Goal: Task Accomplishment & Management: Manage account settings

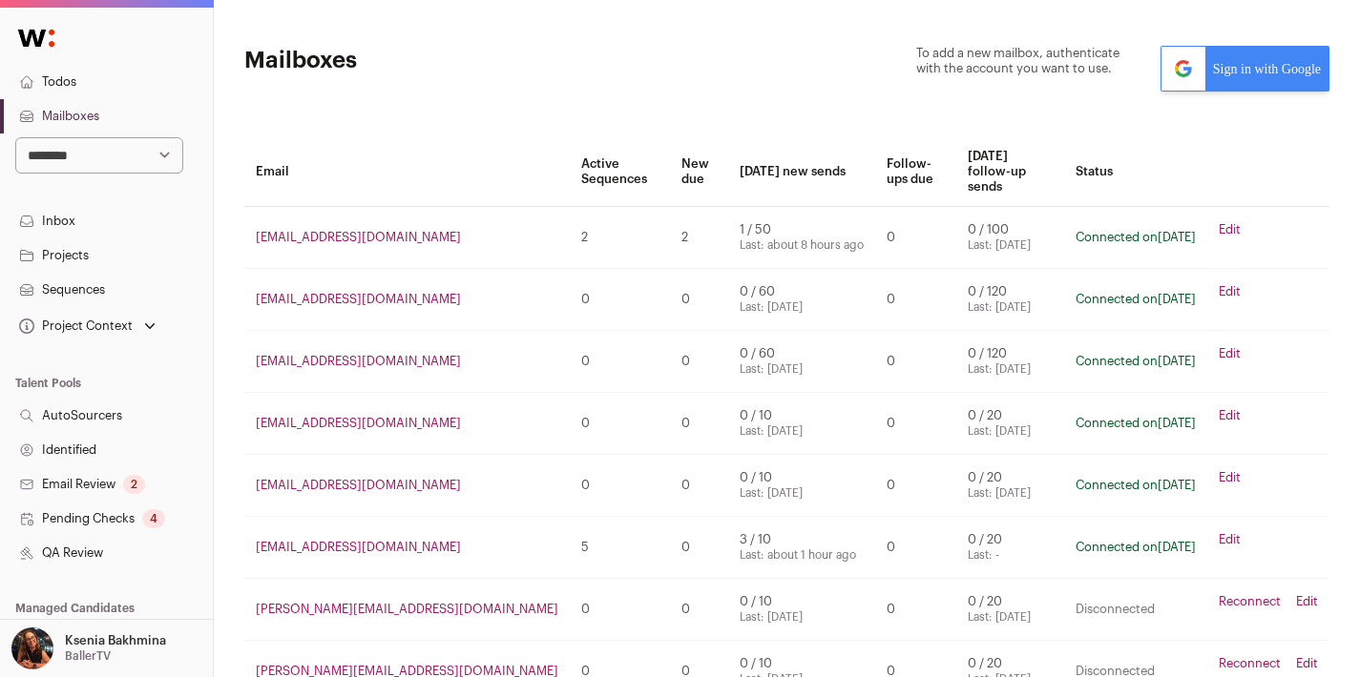
scroll to position [178, 0]
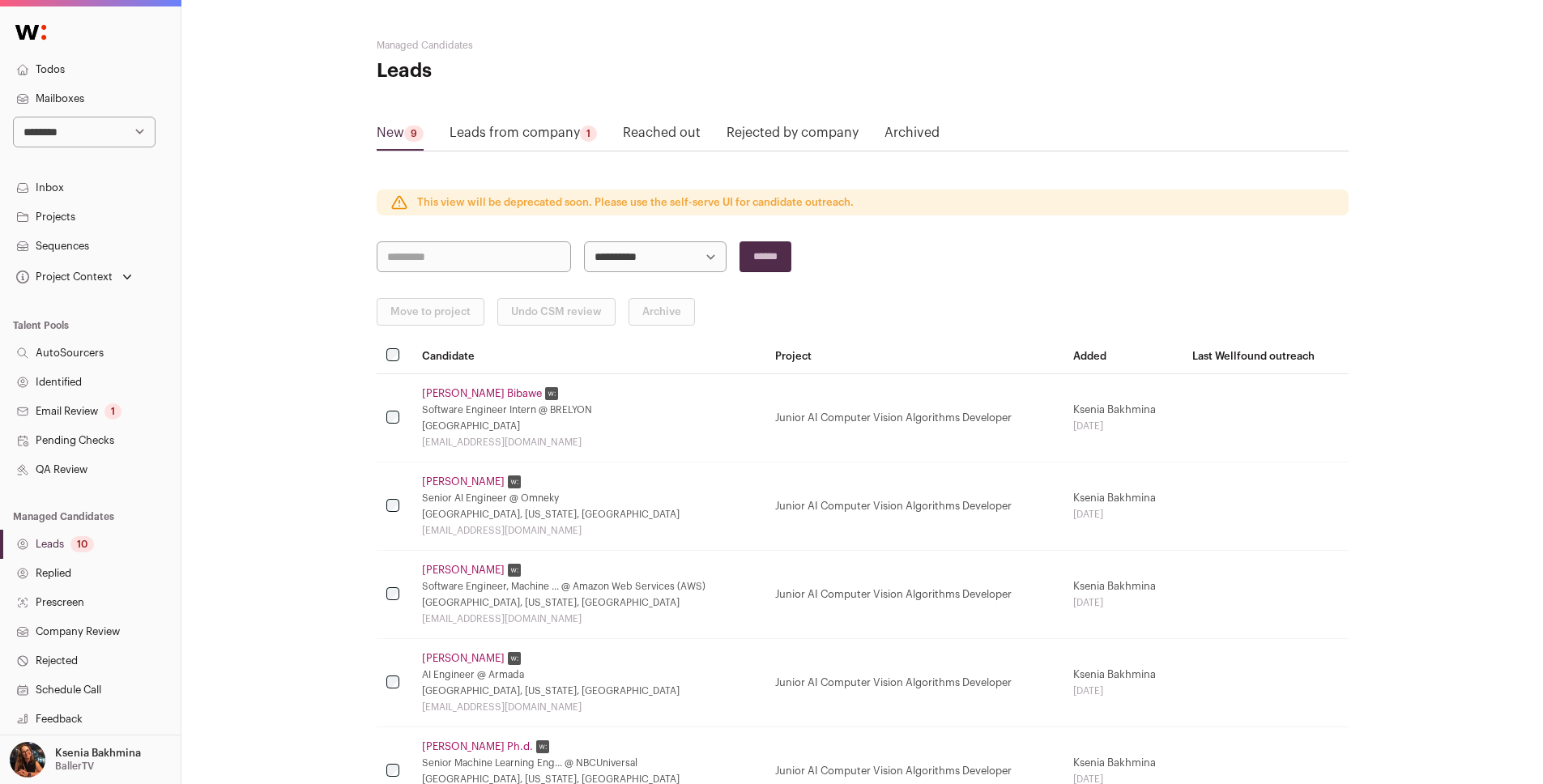
click at [98, 246] on link "Sequences" at bounding box center [90, 246] width 181 height 29
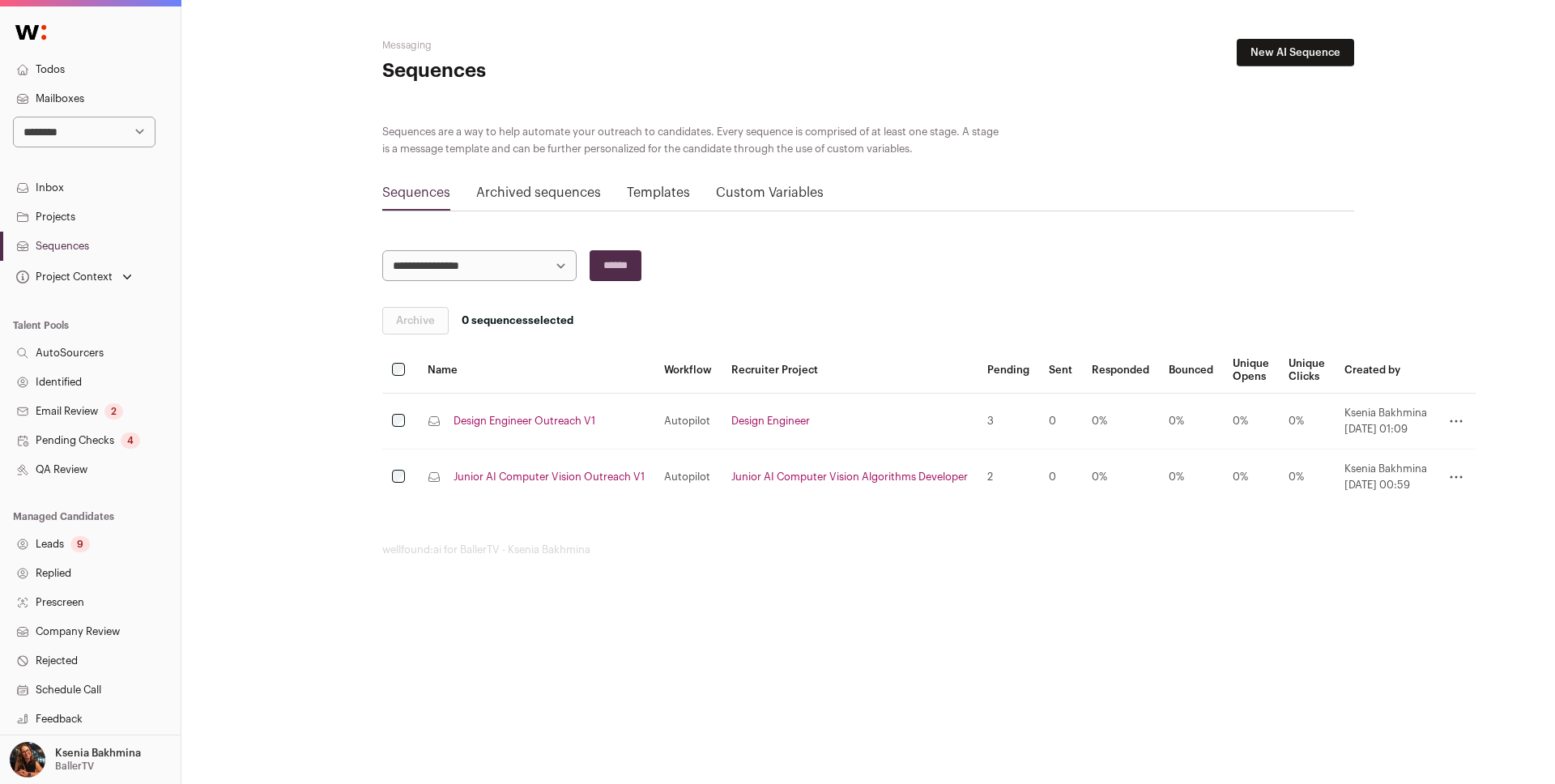
click at [64, 188] on link "Inbox" at bounding box center [90, 188] width 181 height 29
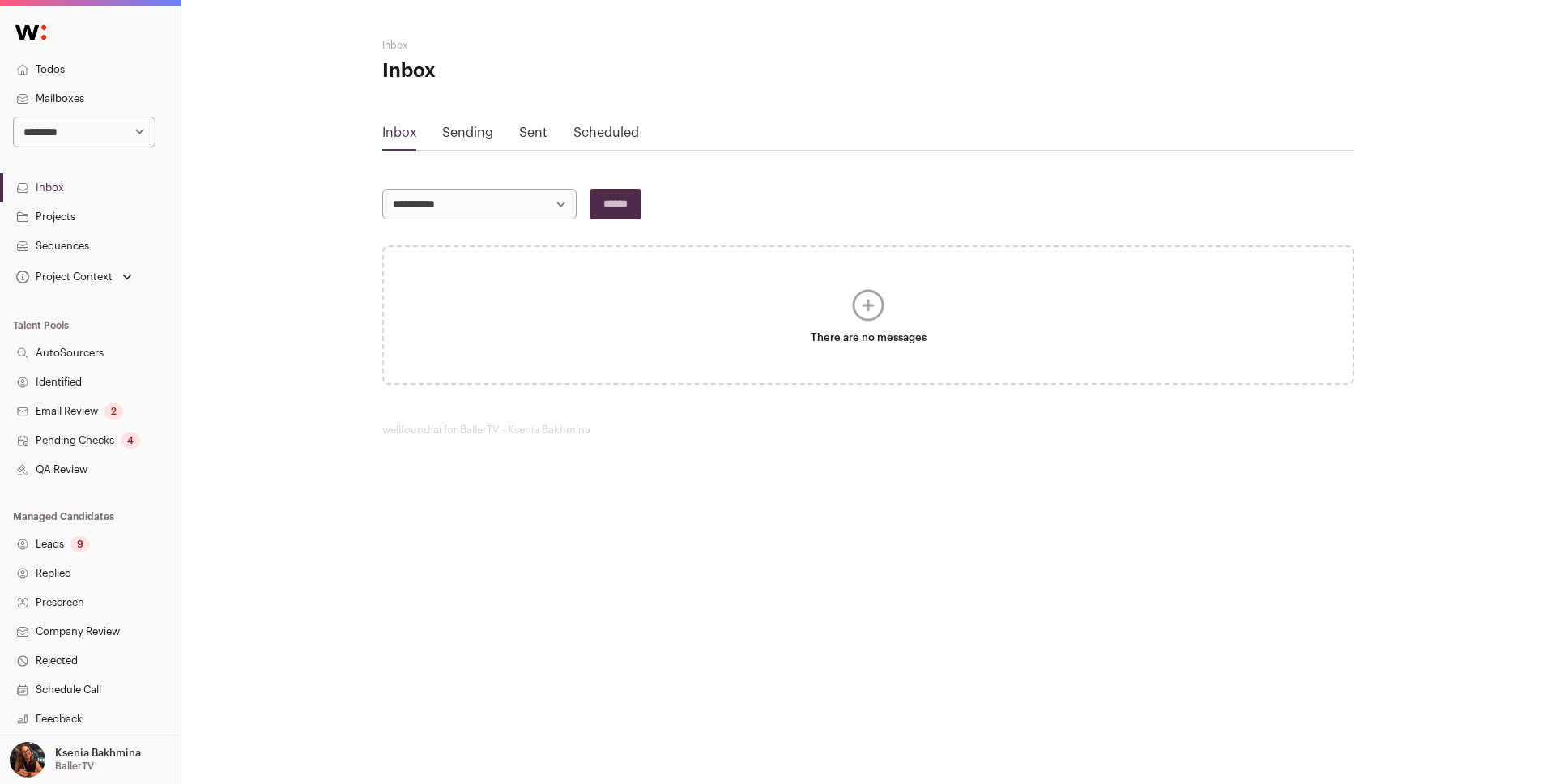
click at [536, 135] on link "Sent" at bounding box center [533, 132] width 28 height 13
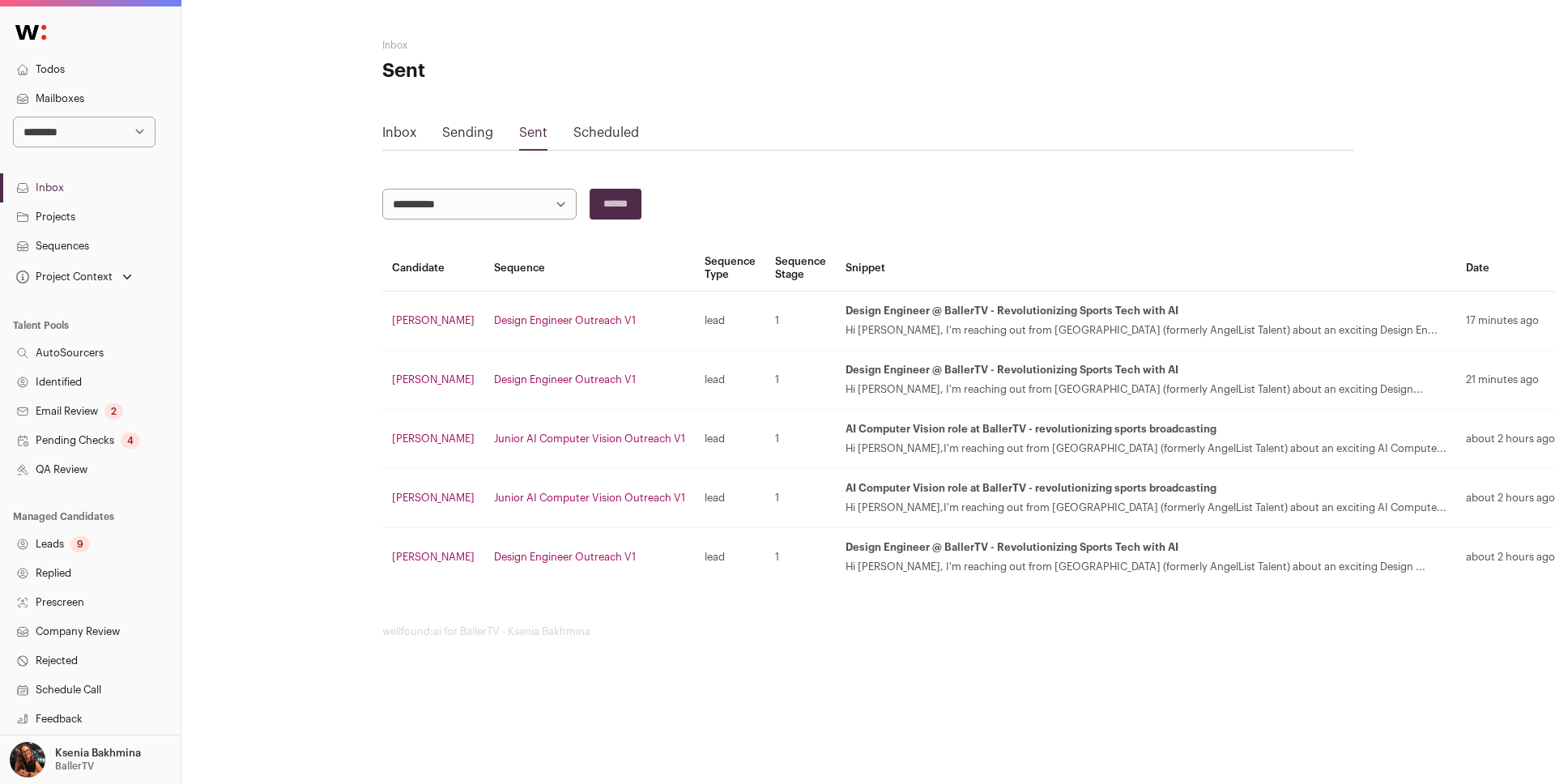
click at [476, 142] on div "Sending" at bounding box center [468, 136] width 51 height 26
click at [592, 132] on link "Scheduled" at bounding box center [606, 132] width 65 height 13
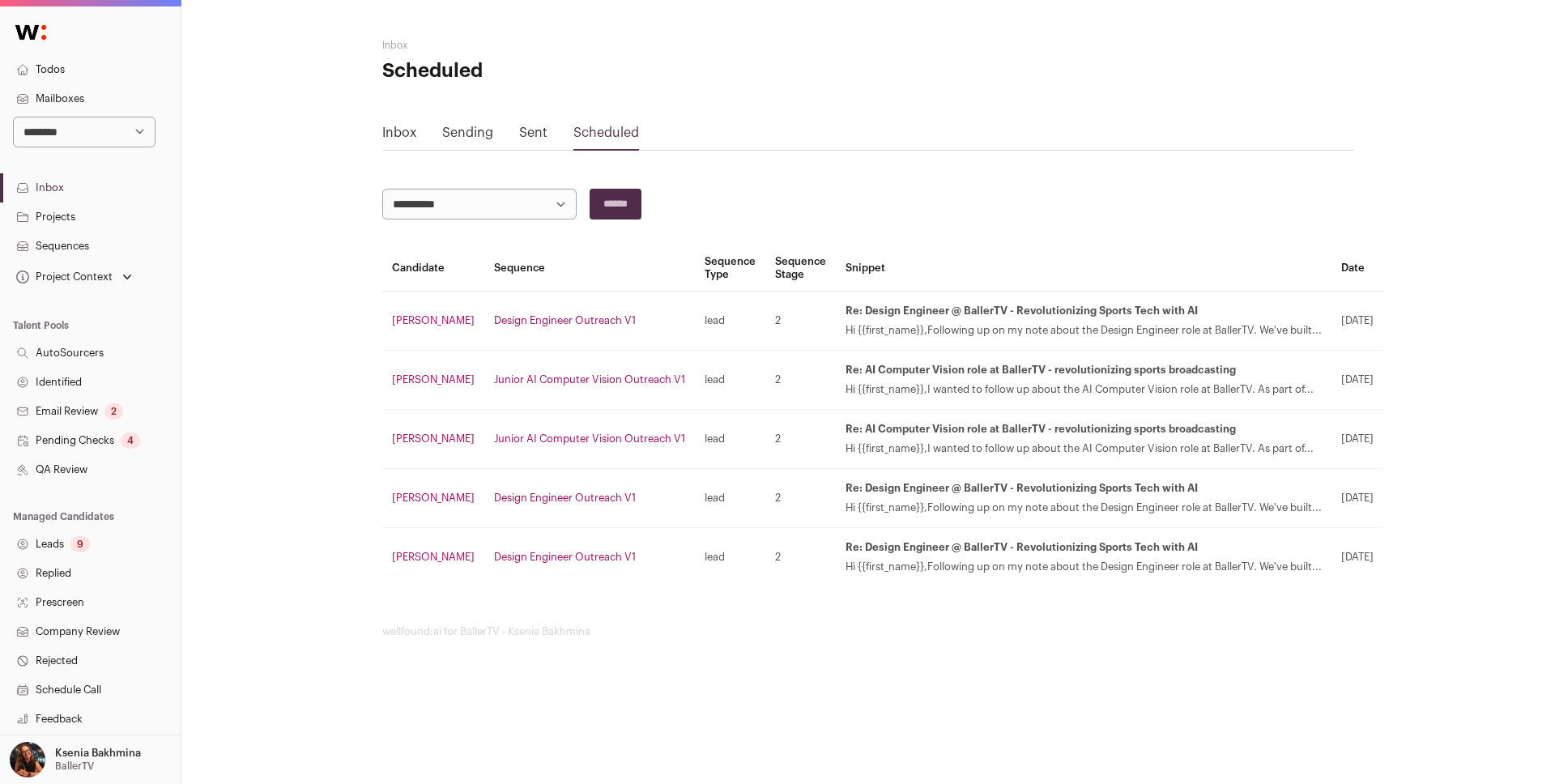
click at [524, 136] on link "Sent" at bounding box center [533, 132] width 28 height 13
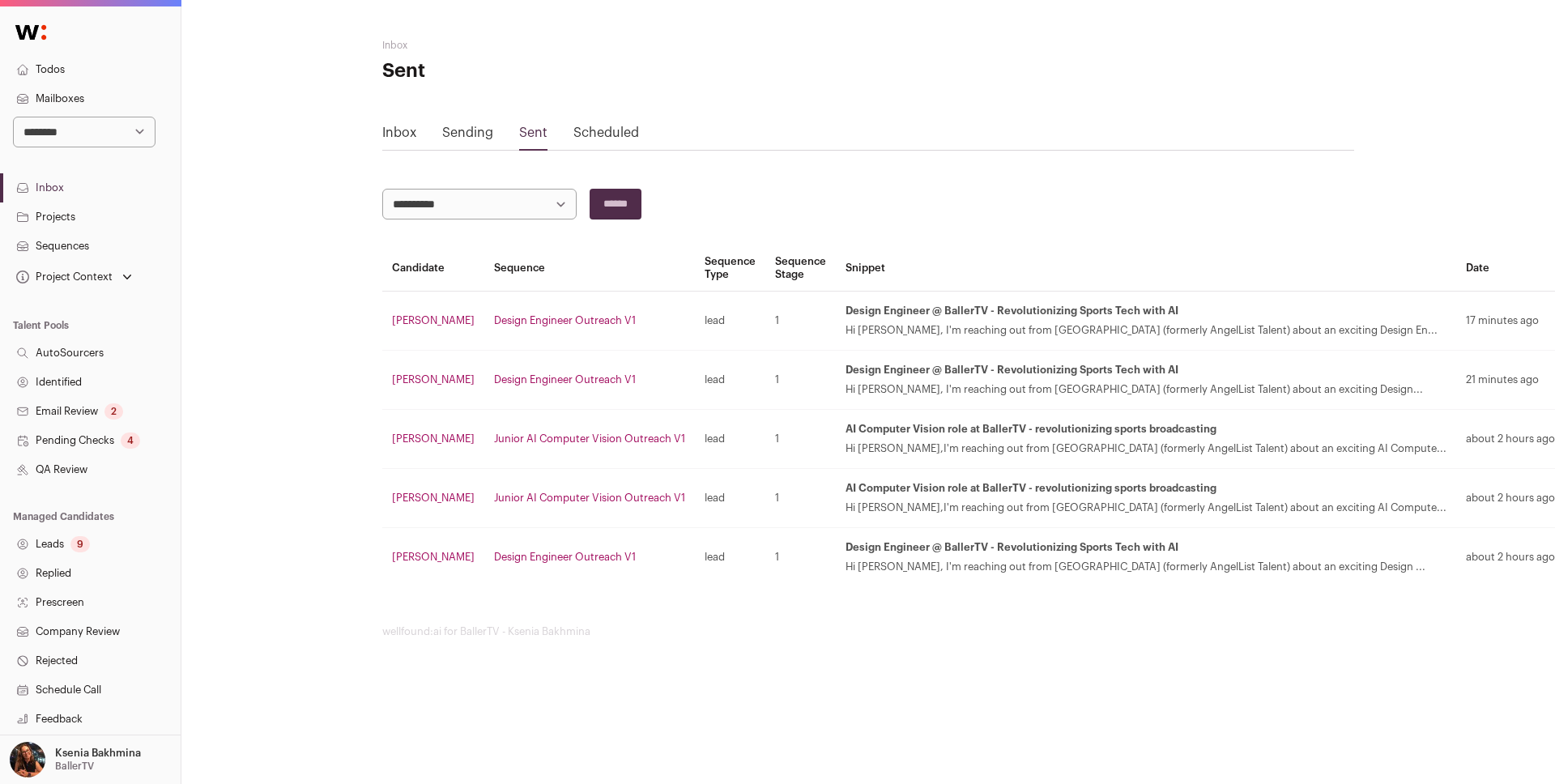
click at [530, 124] on div "Sent" at bounding box center [533, 137] width 28 height 27
click at [528, 134] on link "Sent" at bounding box center [533, 132] width 28 height 13
click at [581, 132] on link "Scheduled" at bounding box center [606, 132] width 65 height 13
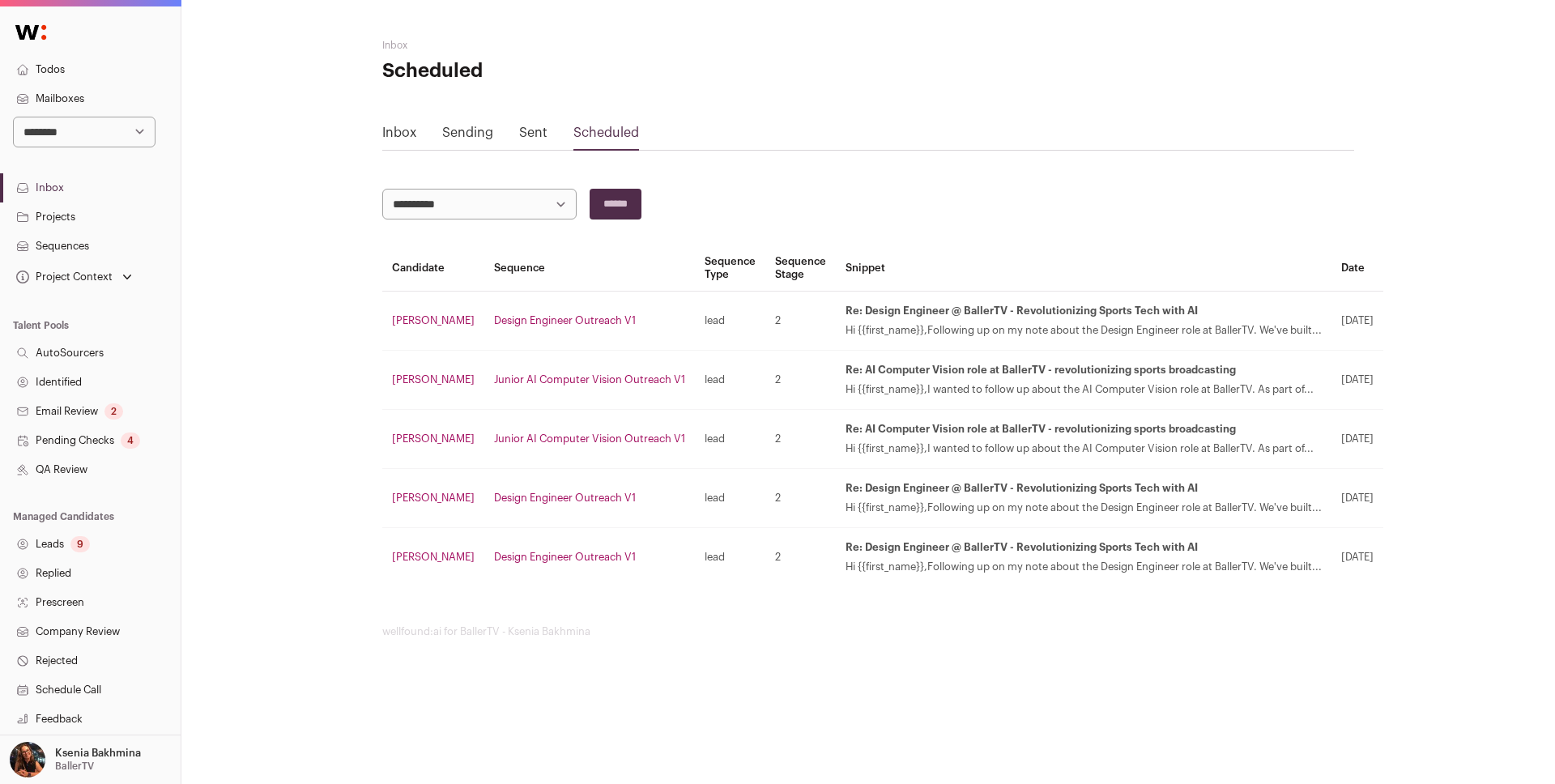
click at [538, 131] on link "Sent" at bounding box center [533, 132] width 28 height 13
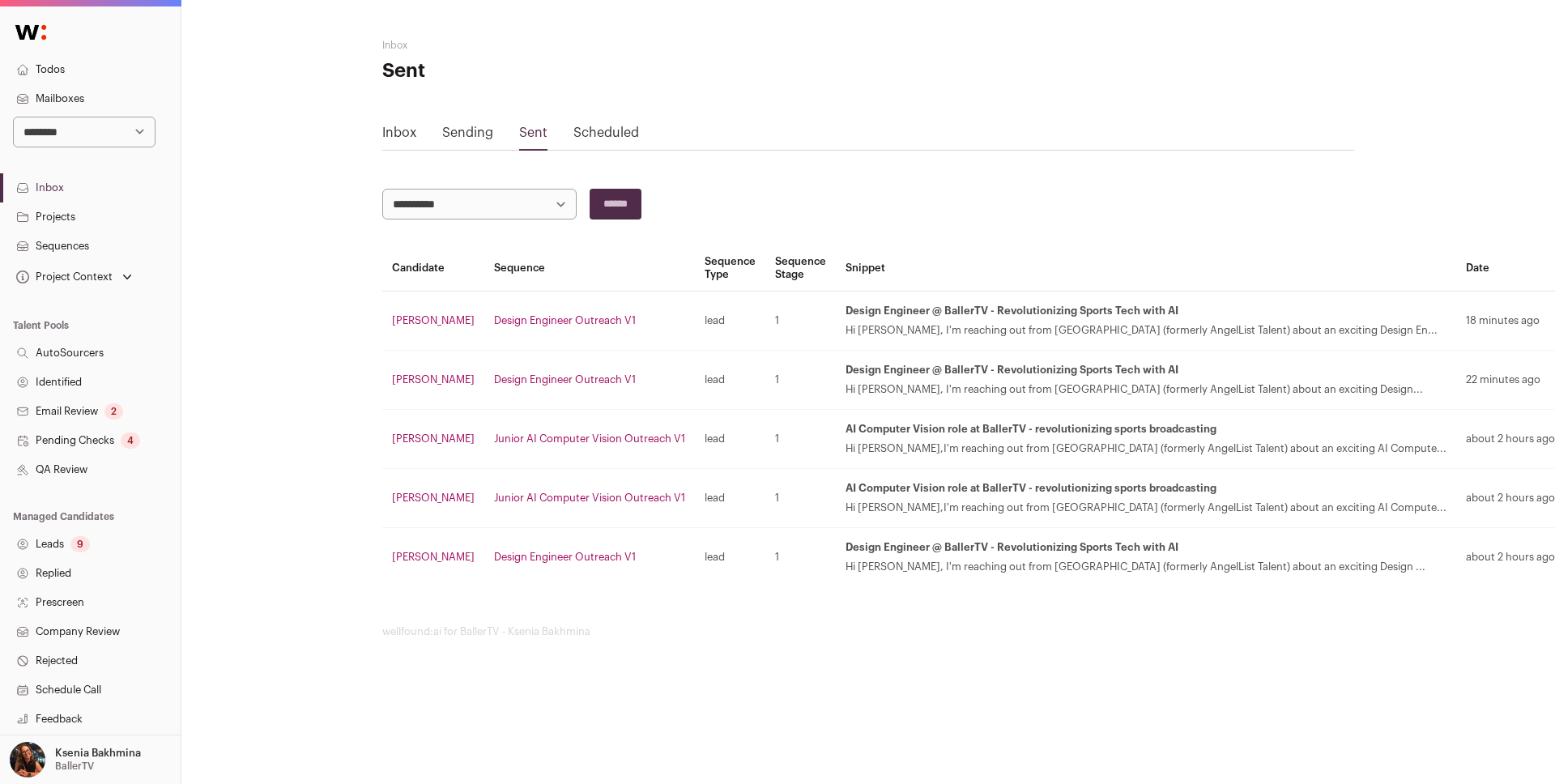
click at [602, 132] on link "Scheduled" at bounding box center [606, 132] width 65 height 13
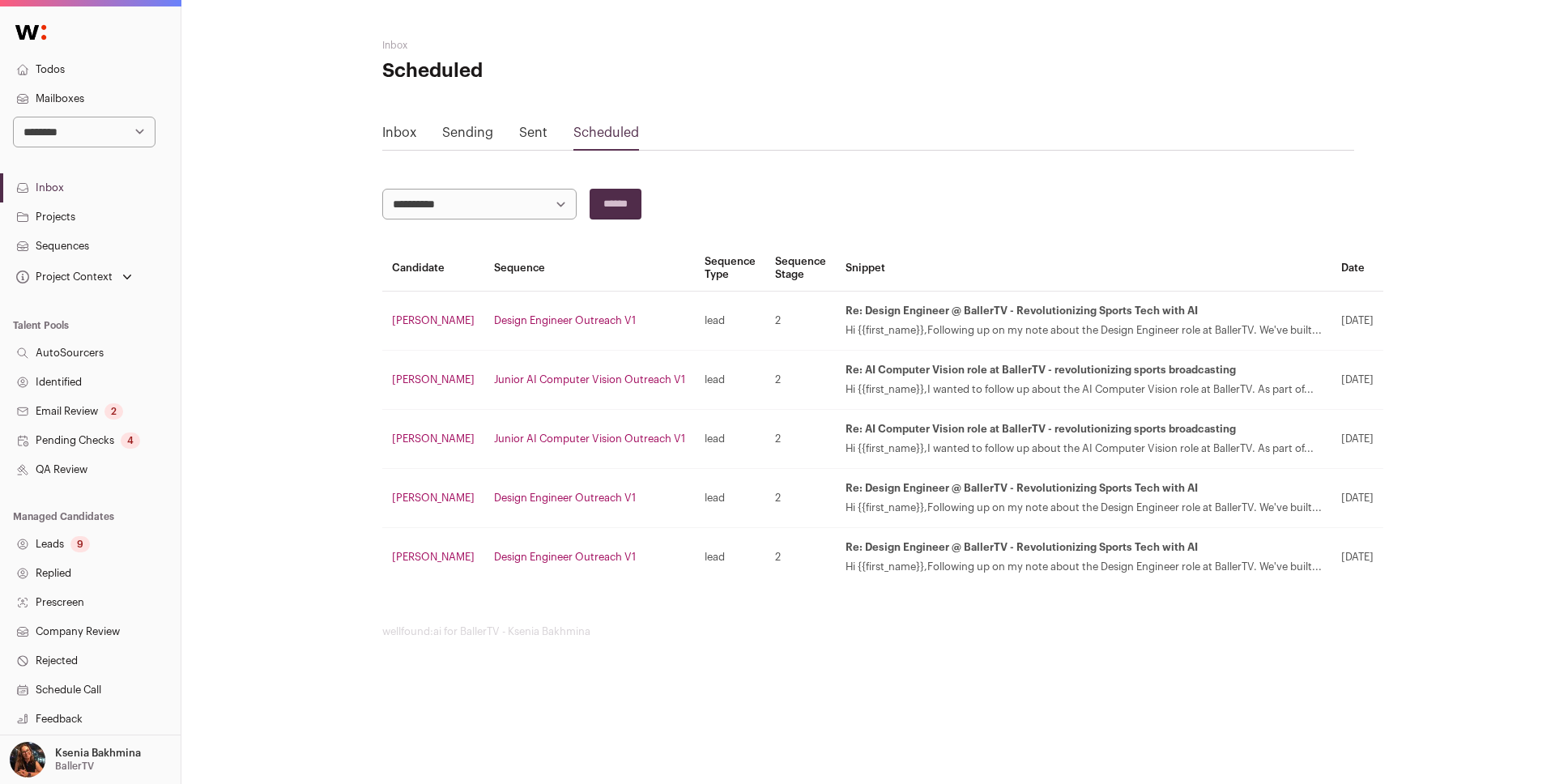
click at [466, 135] on link "Sending" at bounding box center [468, 132] width 51 height 13
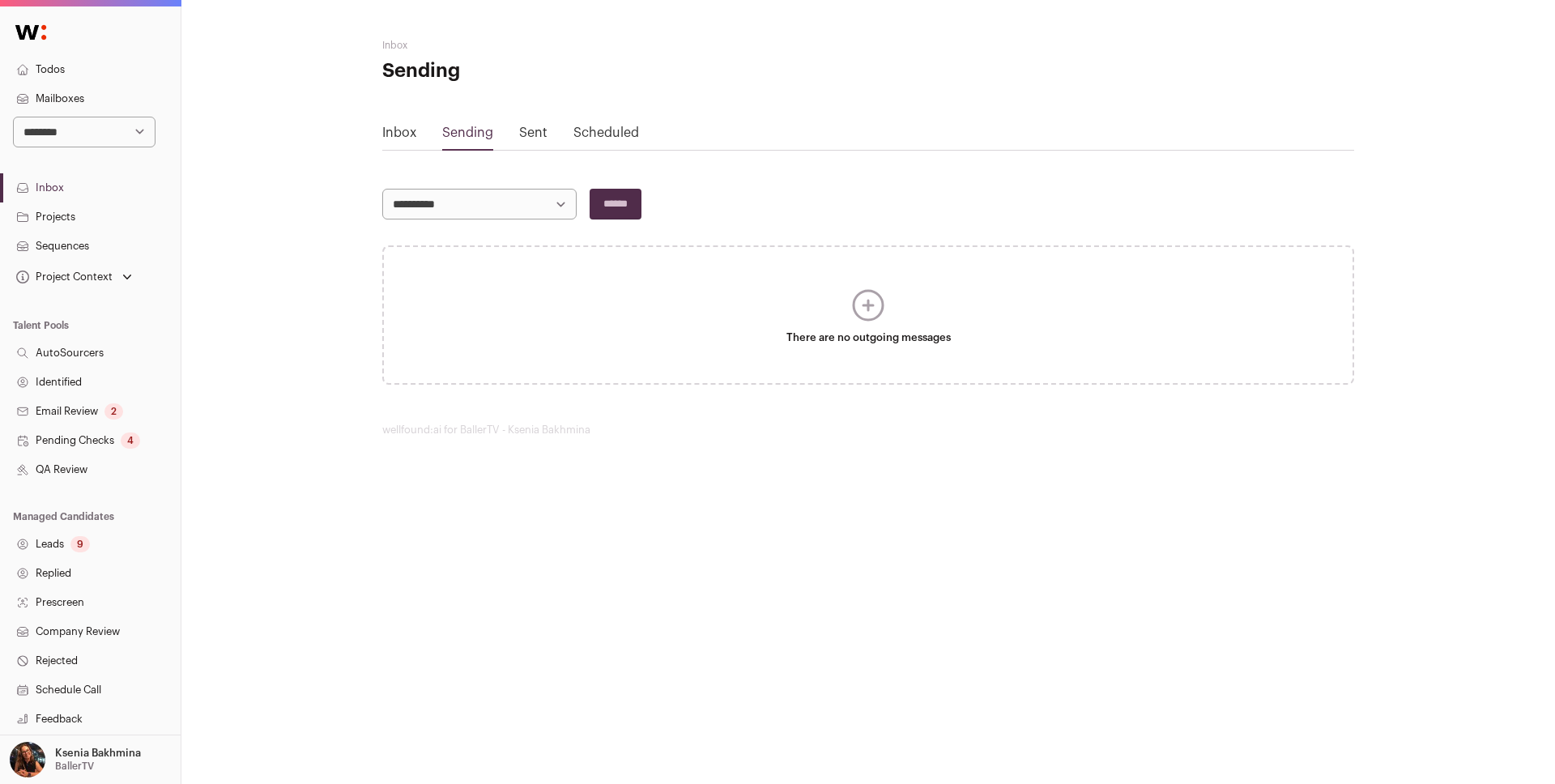
click at [511, 133] on div "Inbox Sending Sent Scheduled" at bounding box center [867, 137] width 972 height 27
click at [547, 133] on div "Inbox Sending Sent Scheduled" at bounding box center [867, 137] width 972 height 27
click at [525, 132] on link "Sent" at bounding box center [533, 132] width 28 height 13
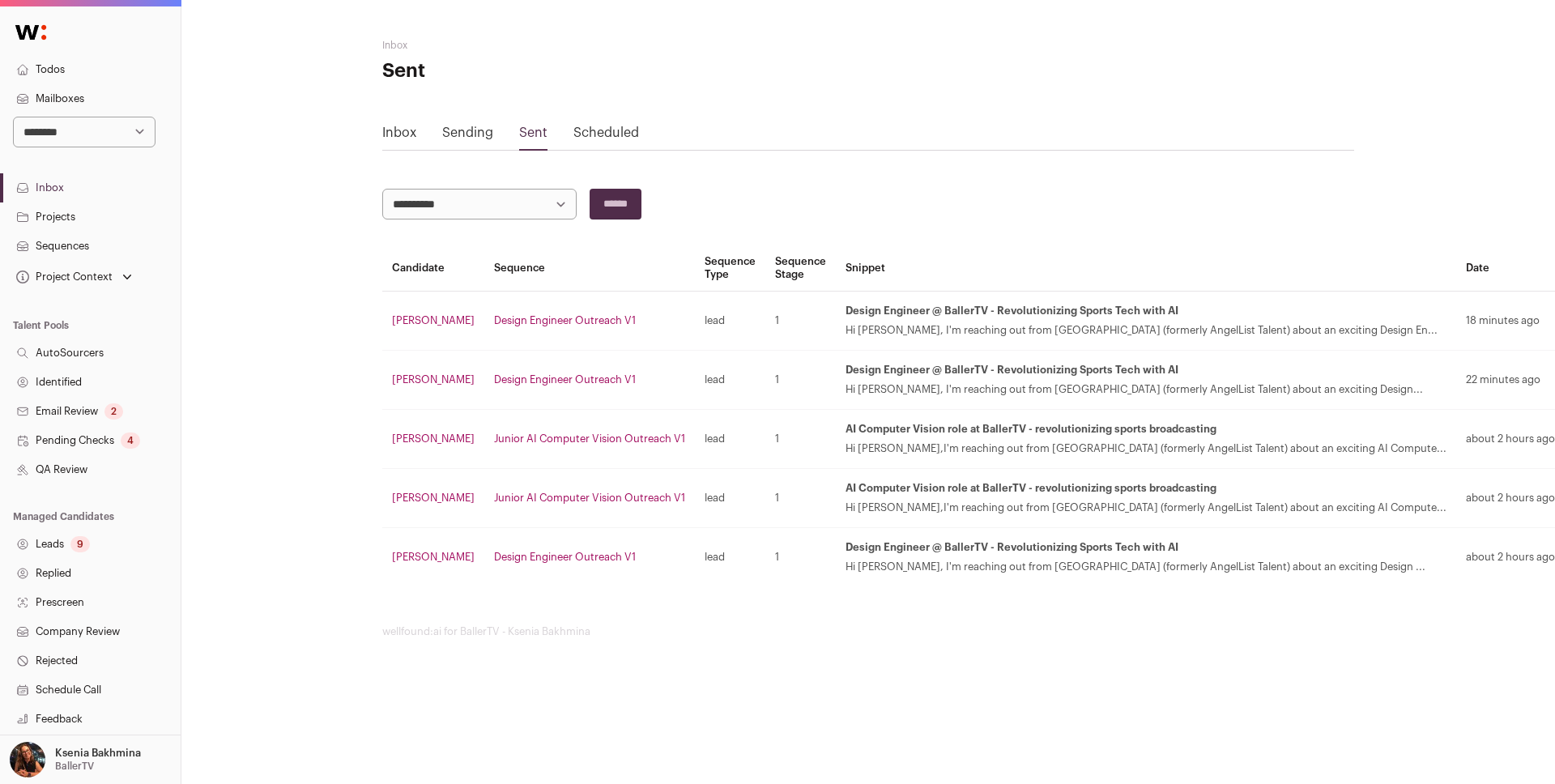
click at [495, 132] on div "Inbox Sending Sent Scheduled" at bounding box center [867, 137] width 972 height 27
click at [446, 134] on link "Sending" at bounding box center [468, 132] width 51 height 13
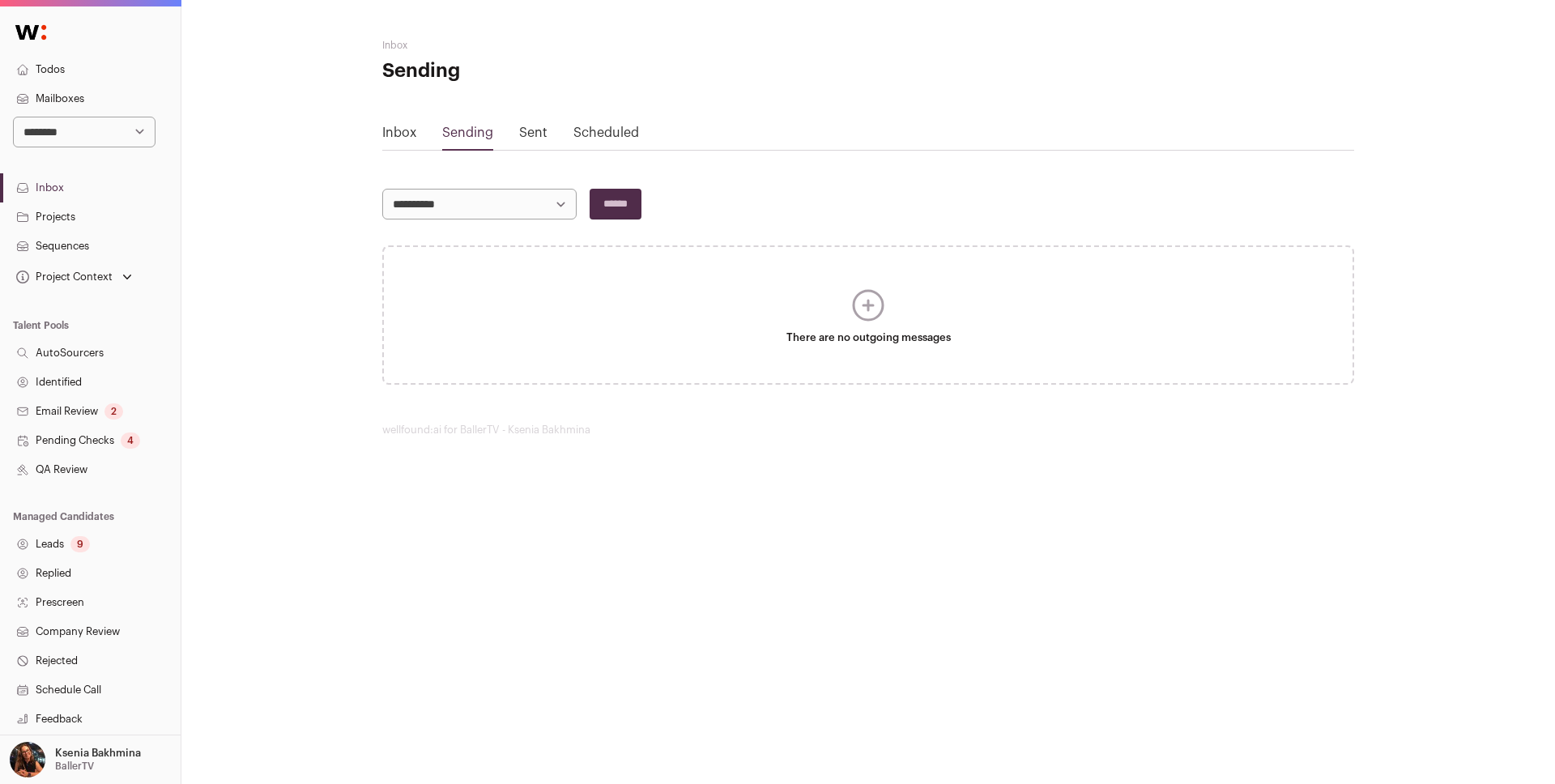
click at [400, 130] on link "Inbox" at bounding box center [399, 132] width 34 height 13
click at [629, 126] on link "Scheduled" at bounding box center [606, 132] width 65 height 13
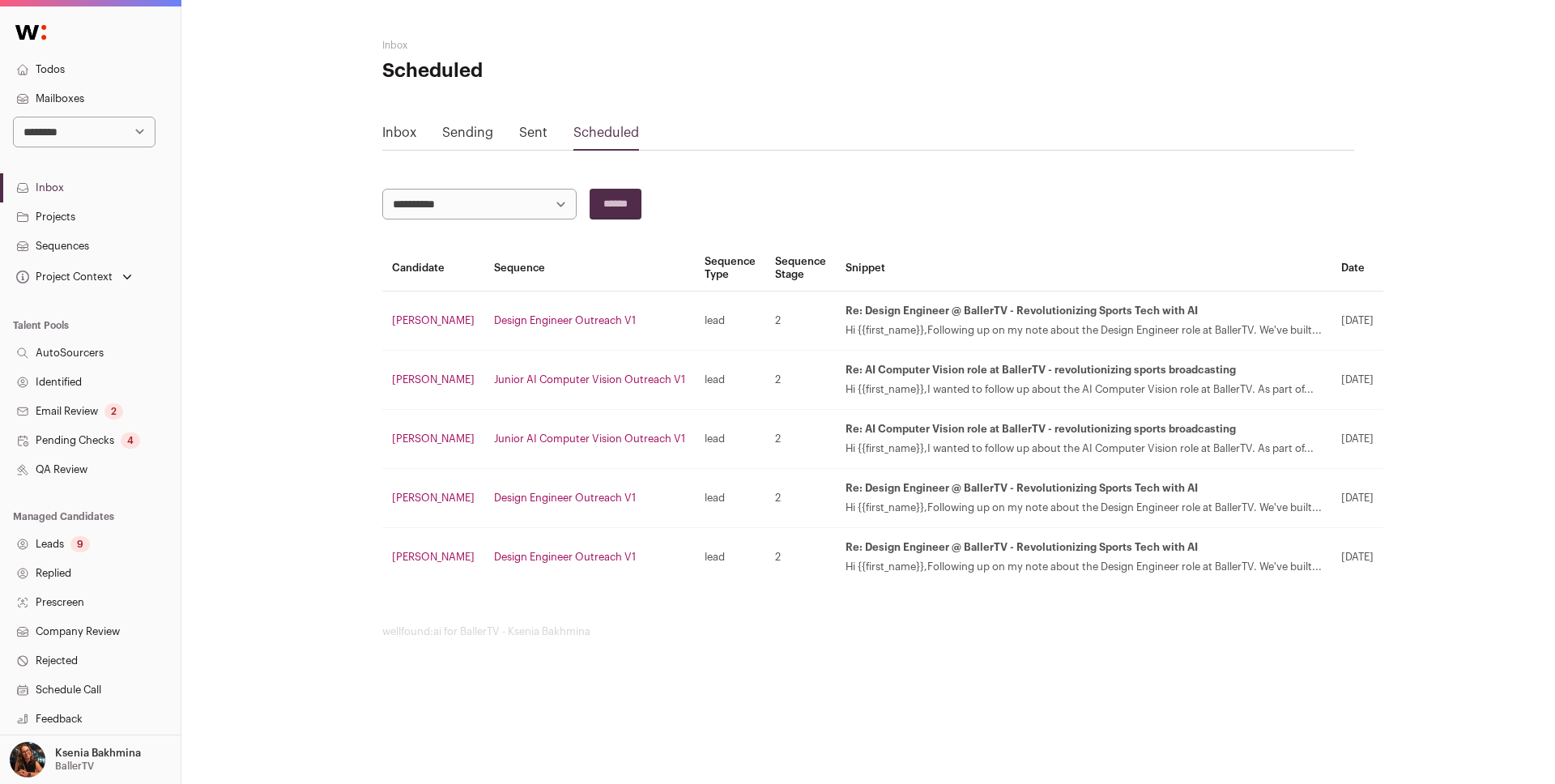
click at [36, 188] on link "Inbox" at bounding box center [90, 188] width 181 height 29
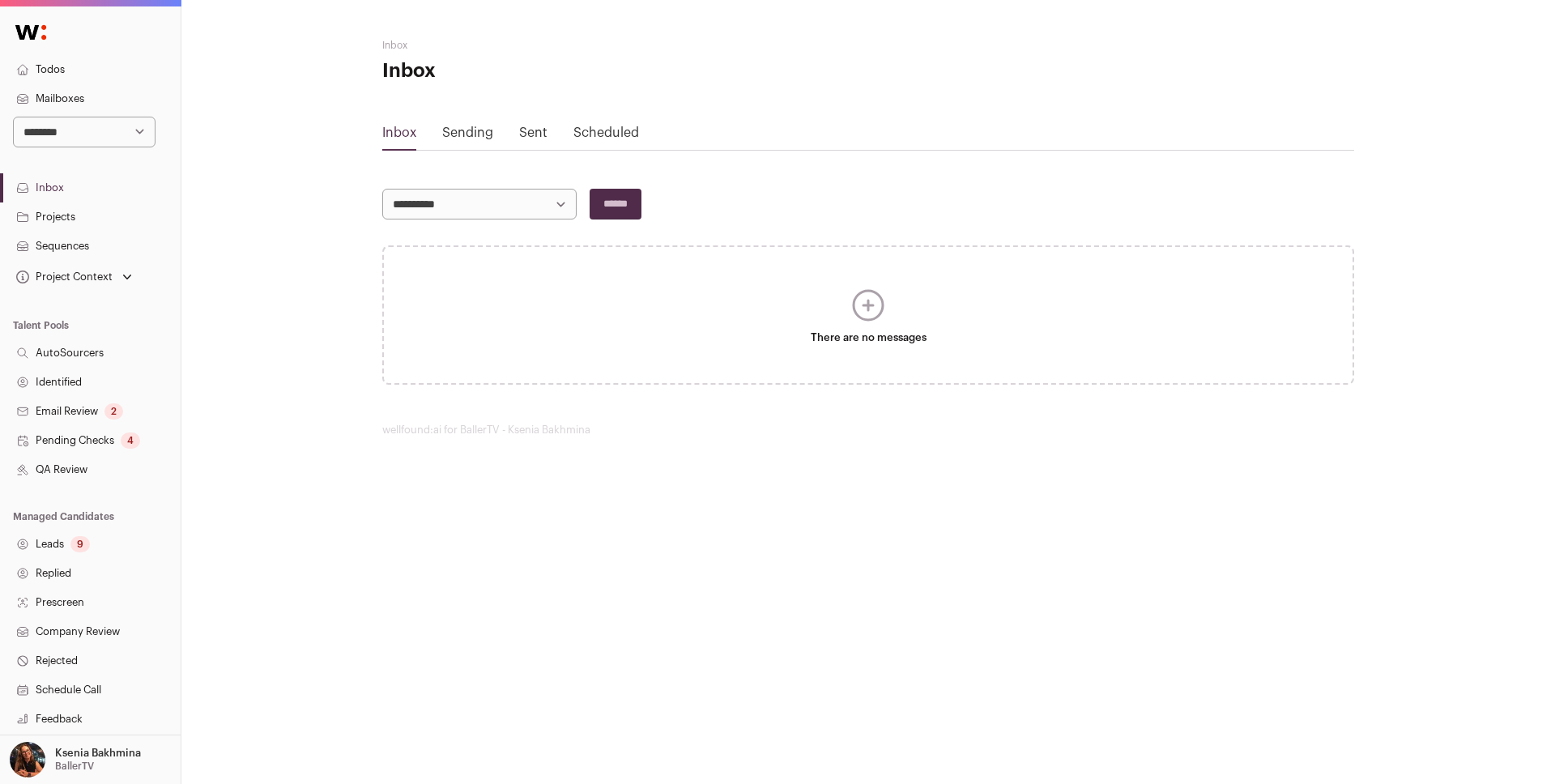
click at [526, 134] on link "Sent" at bounding box center [533, 132] width 28 height 13
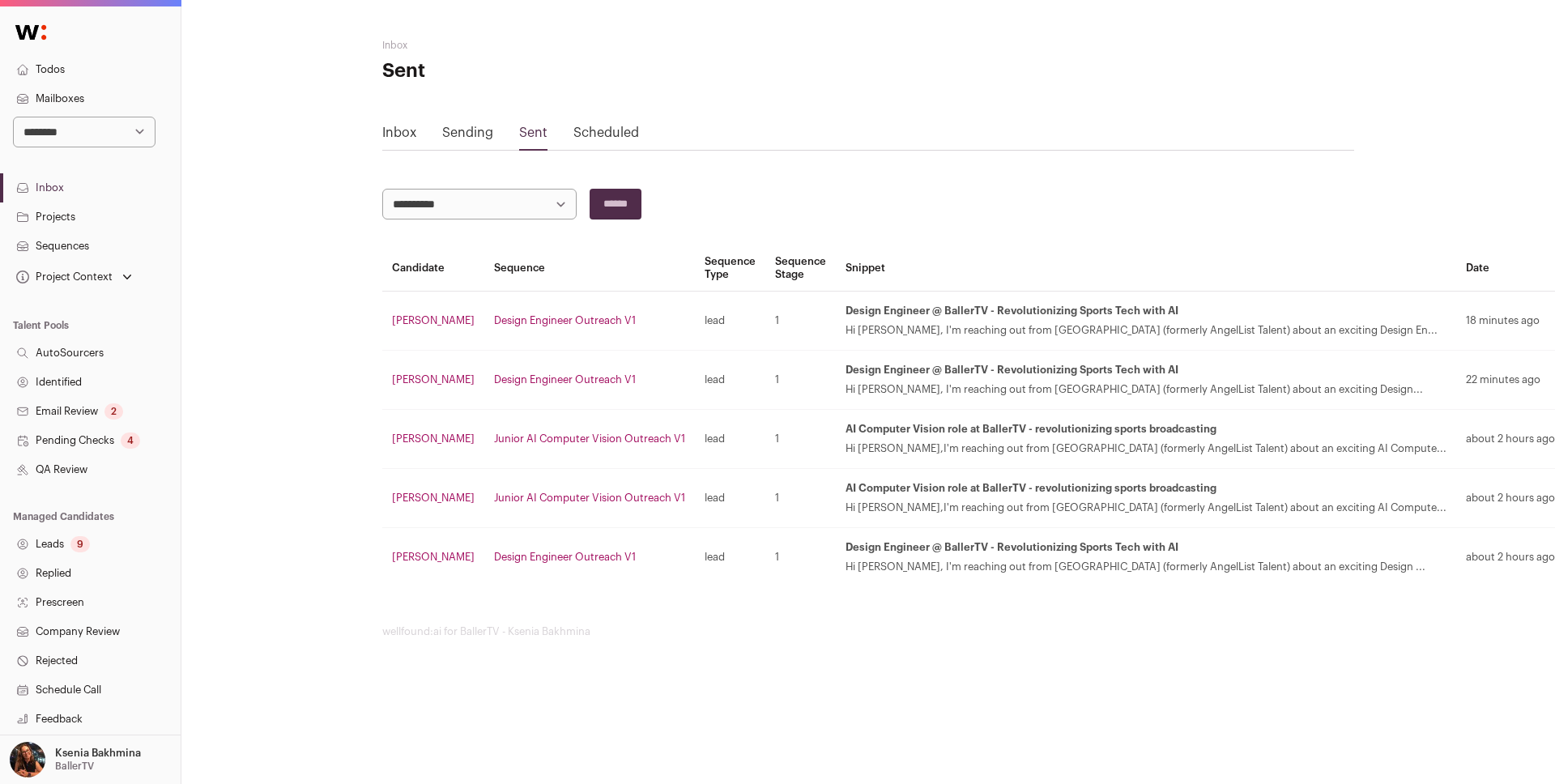
click at [79, 237] on link "Sequences" at bounding box center [90, 246] width 181 height 29
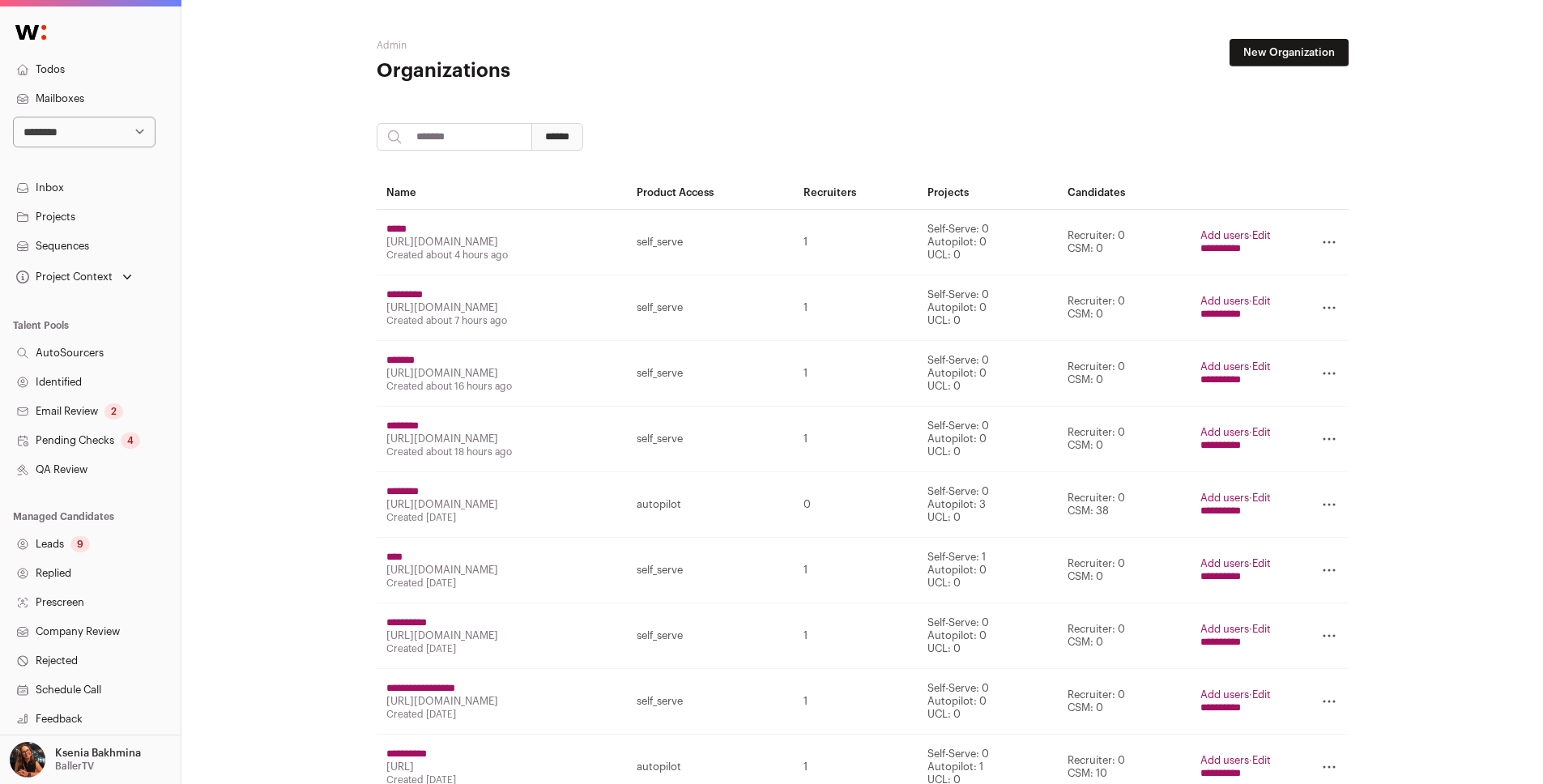
scroll to position [26, 0]
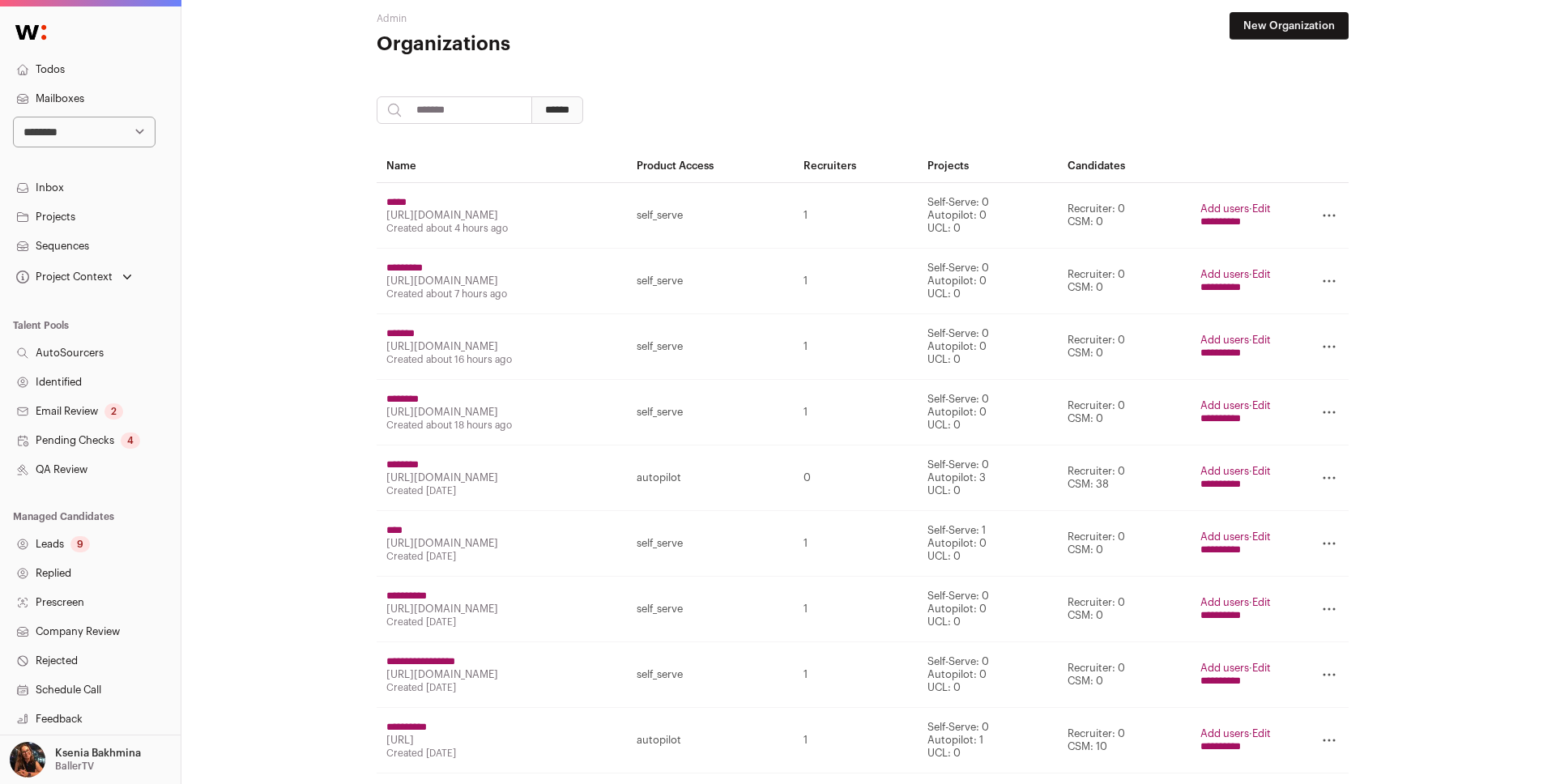
click at [61, 185] on link "Inbox" at bounding box center [90, 188] width 181 height 29
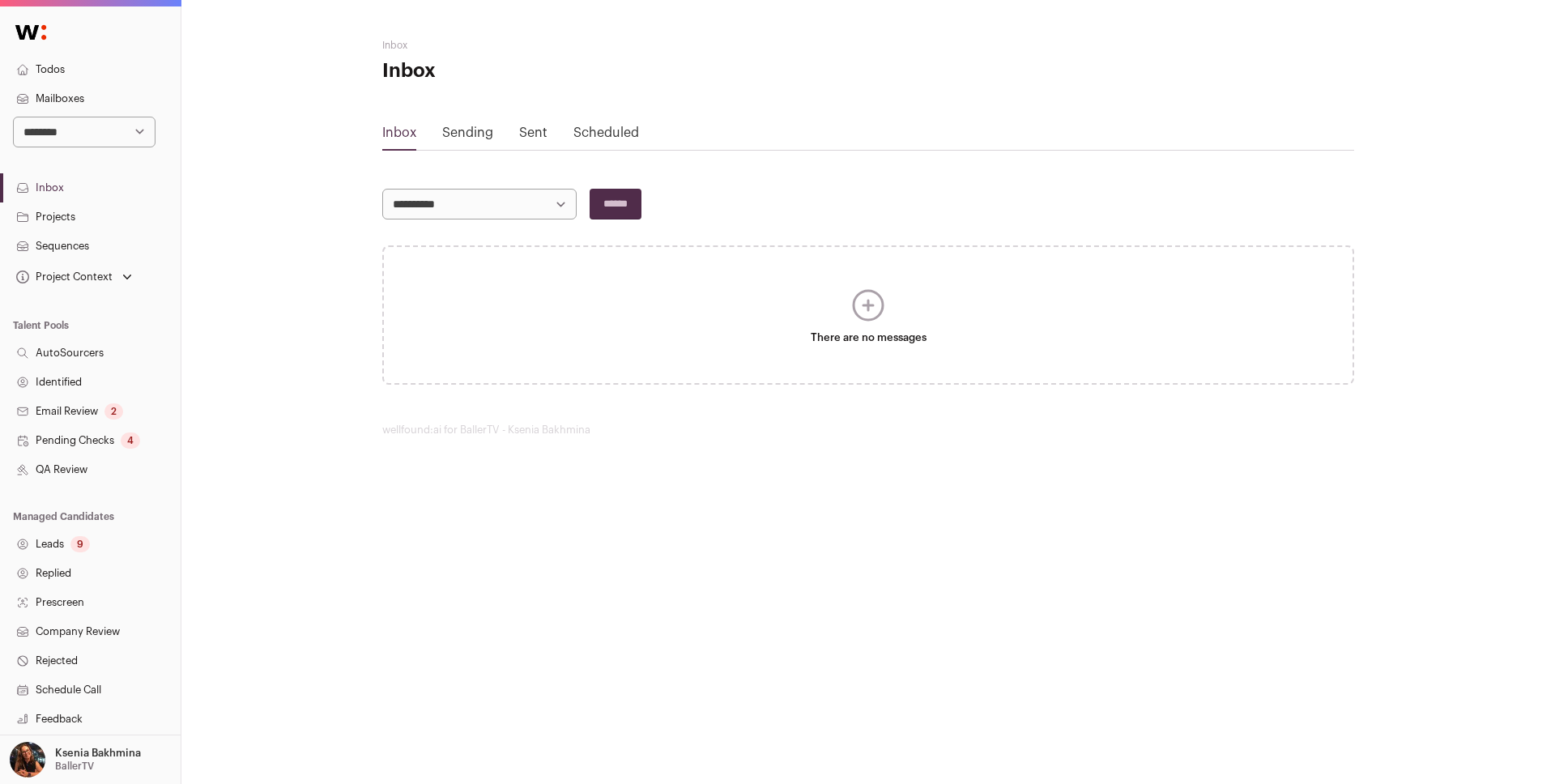
click at [467, 132] on link "Sending" at bounding box center [468, 132] width 51 height 13
click at [542, 132] on link "Sent" at bounding box center [533, 132] width 28 height 13
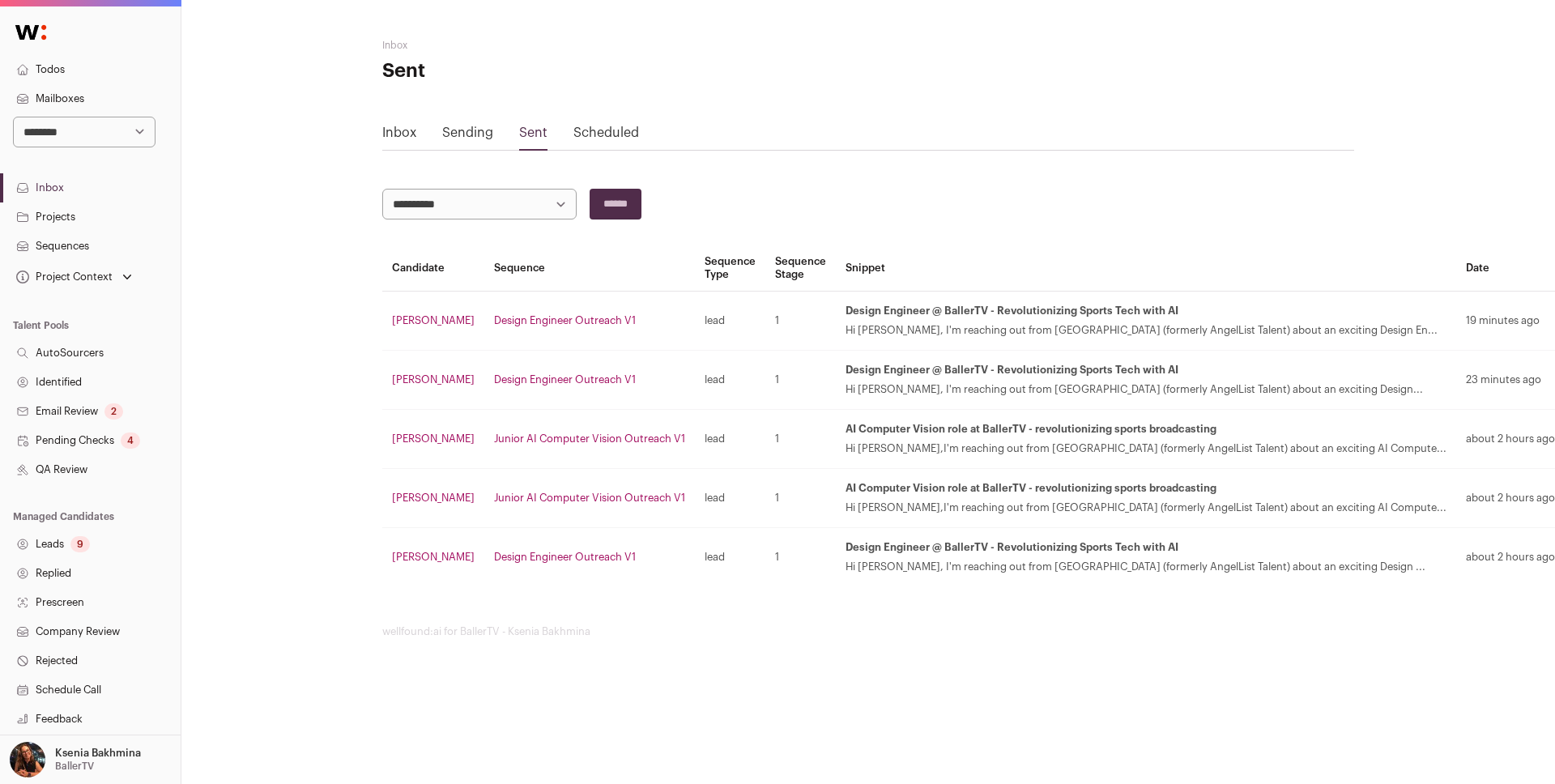
click at [605, 132] on link "Scheduled" at bounding box center [606, 132] width 65 height 13
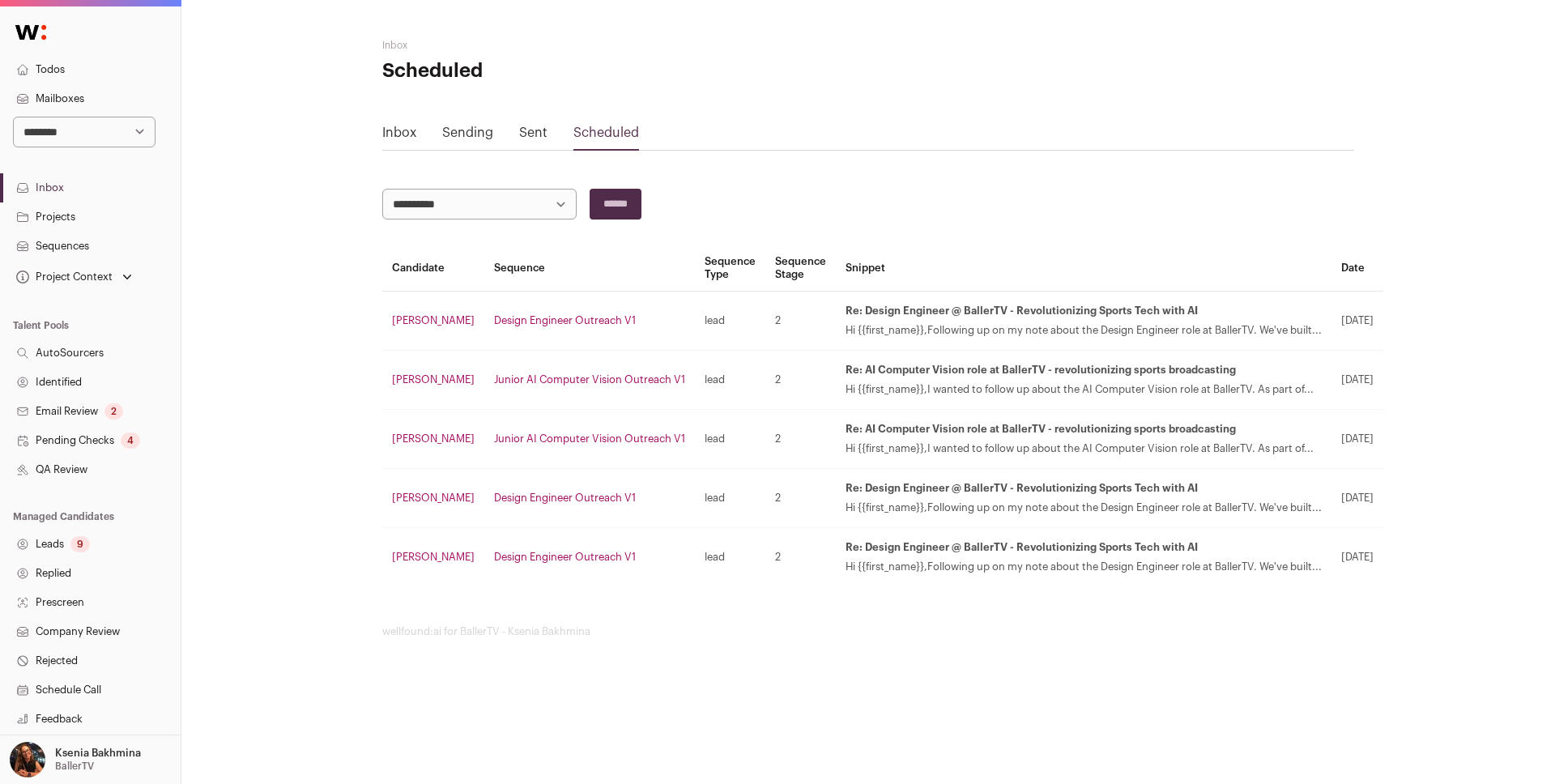
click at [54, 97] on link "Mailboxes" at bounding box center [90, 98] width 181 height 29
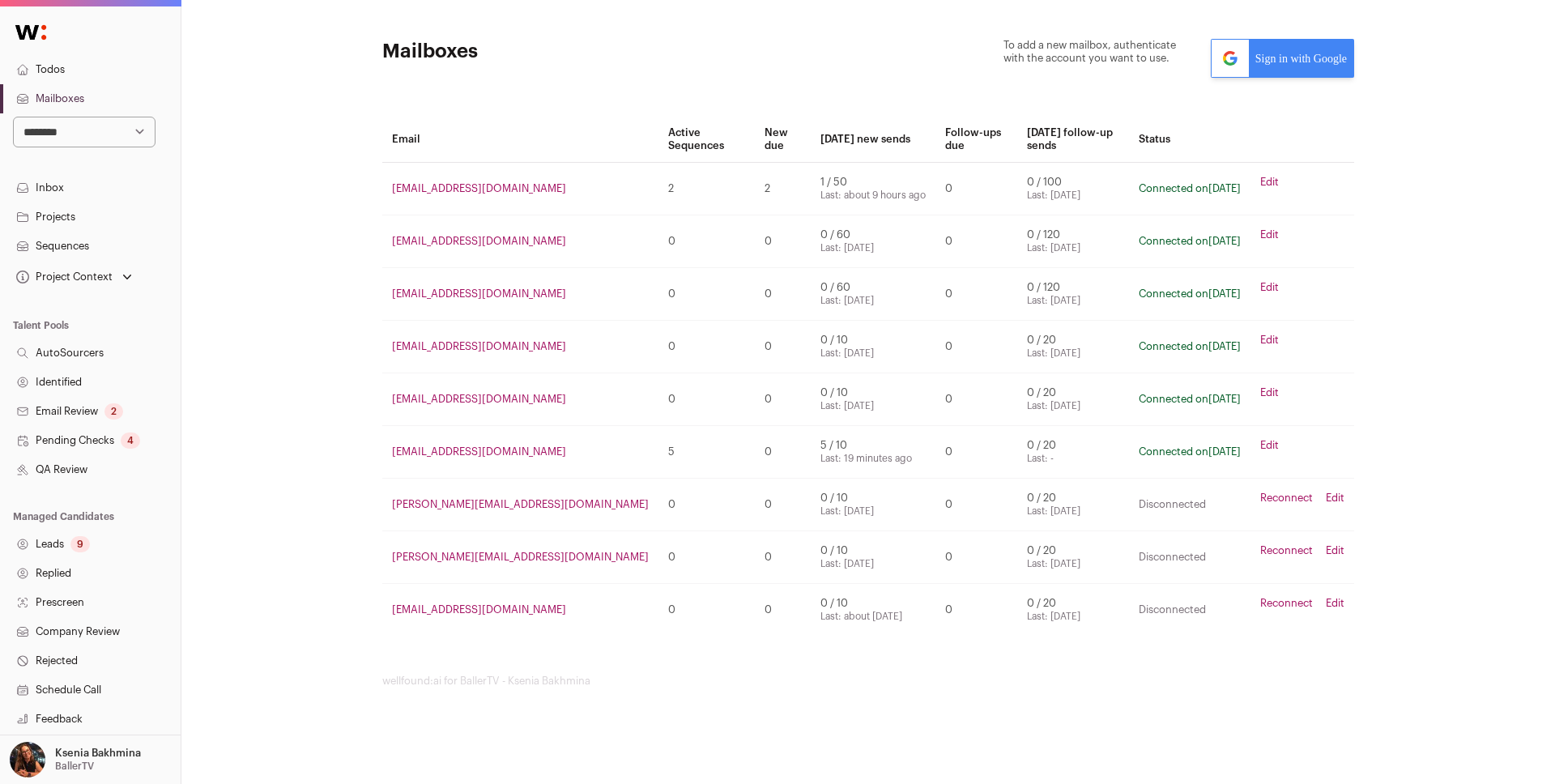
click at [46, 192] on link "Inbox" at bounding box center [90, 188] width 181 height 29
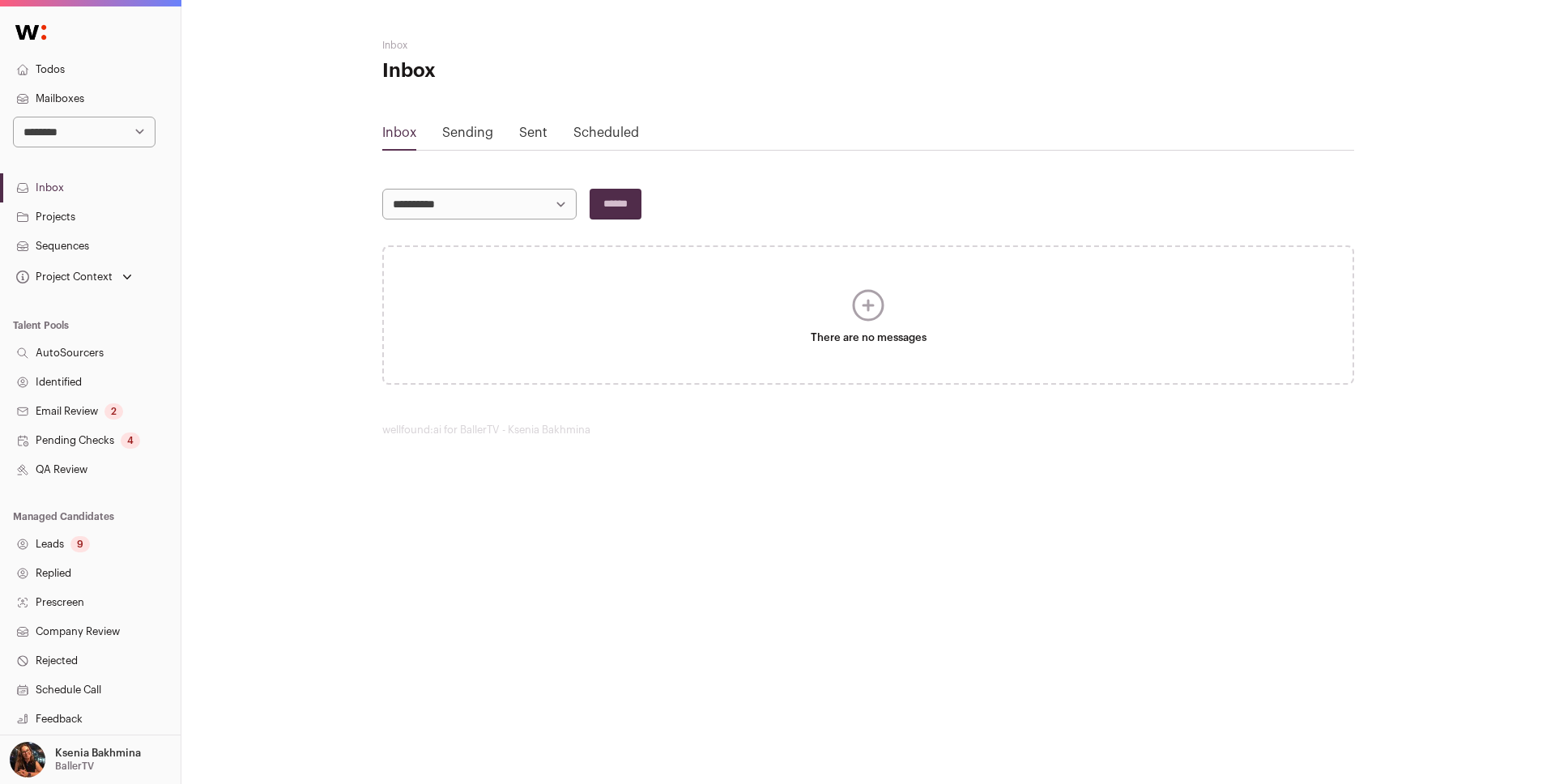
click at [58, 441] on link "Pending Checks 4" at bounding box center [90, 440] width 181 height 29
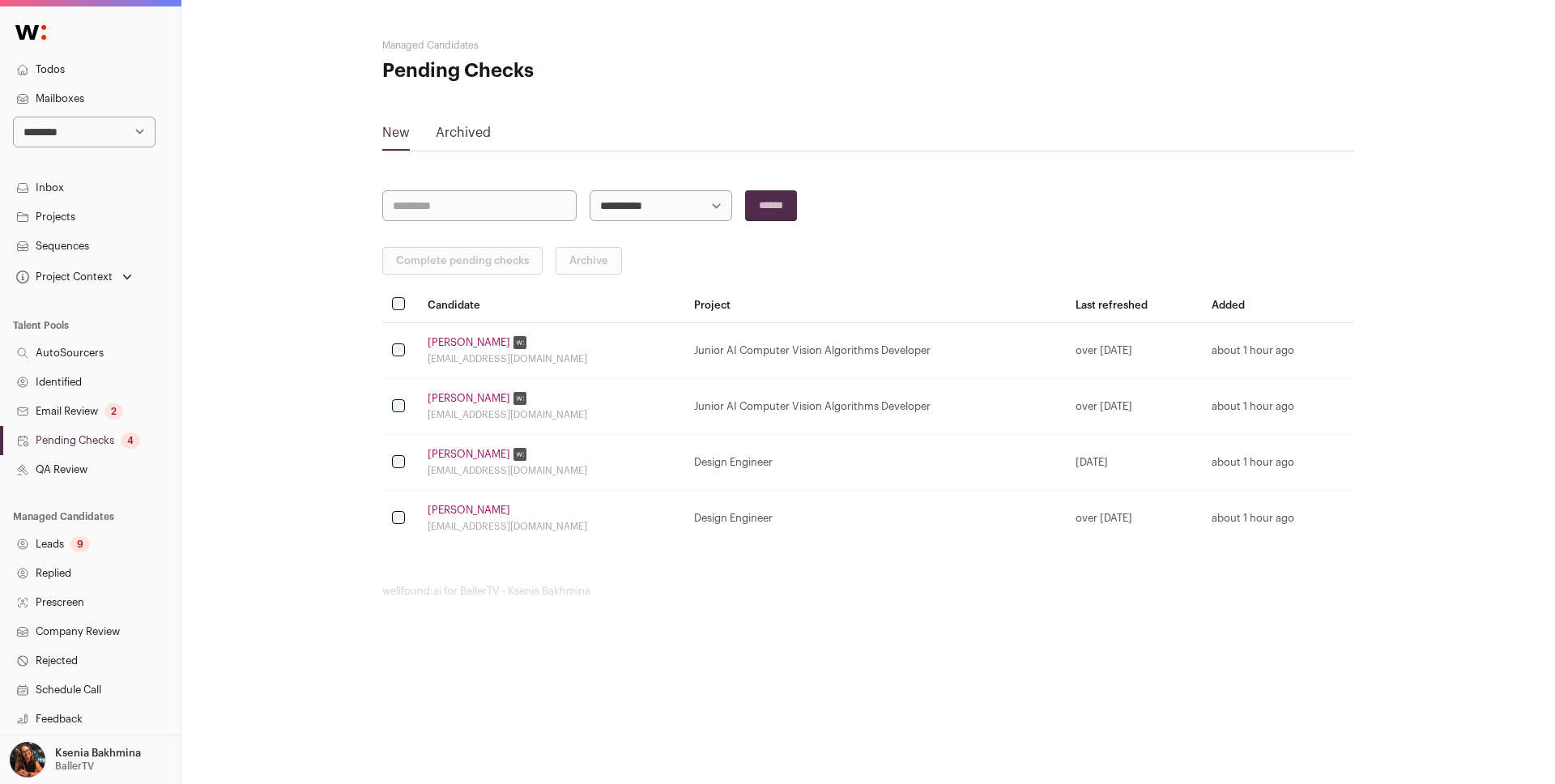
click at [52, 189] on link "Inbox" at bounding box center [90, 188] width 181 height 29
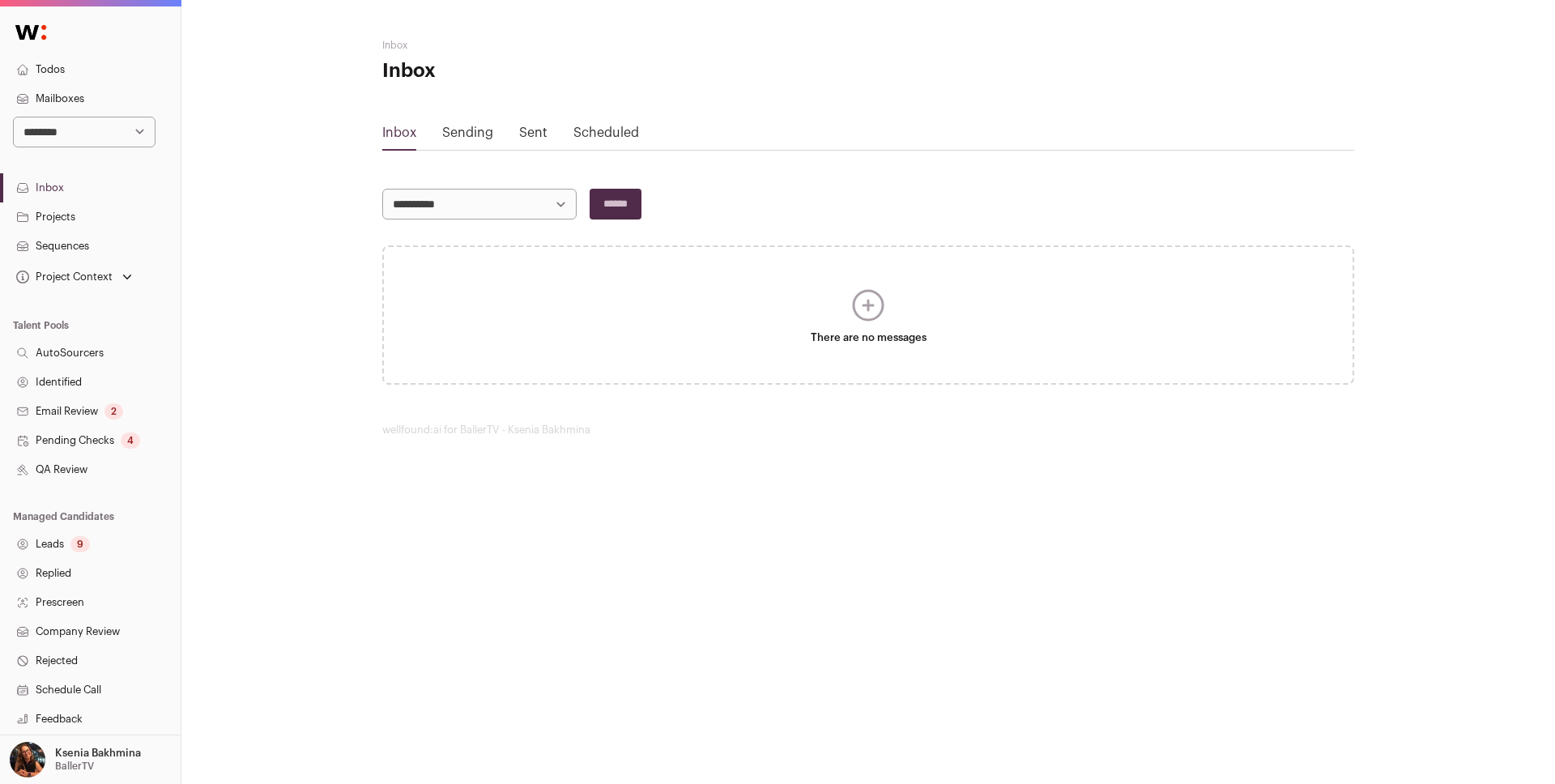
click at [467, 134] on link "Sending" at bounding box center [468, 132] width 51 height 13
click at [535, 134] on link "Sent" at bounding box center [533, 132] width 28 height 13
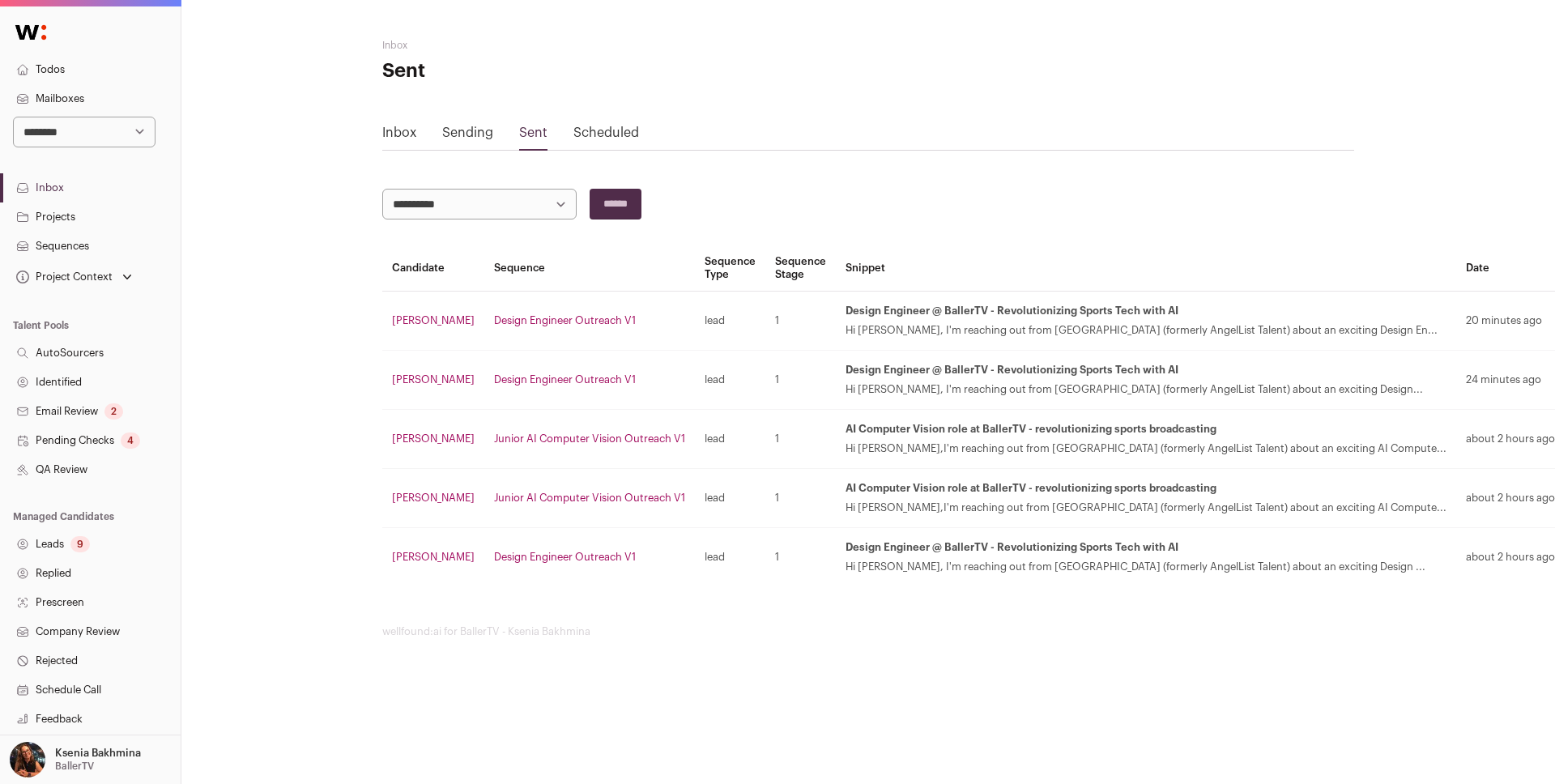
click at [419, 500] on link "[PERSON_NAME]" at bounding box center [433, 497] width 82 height 10
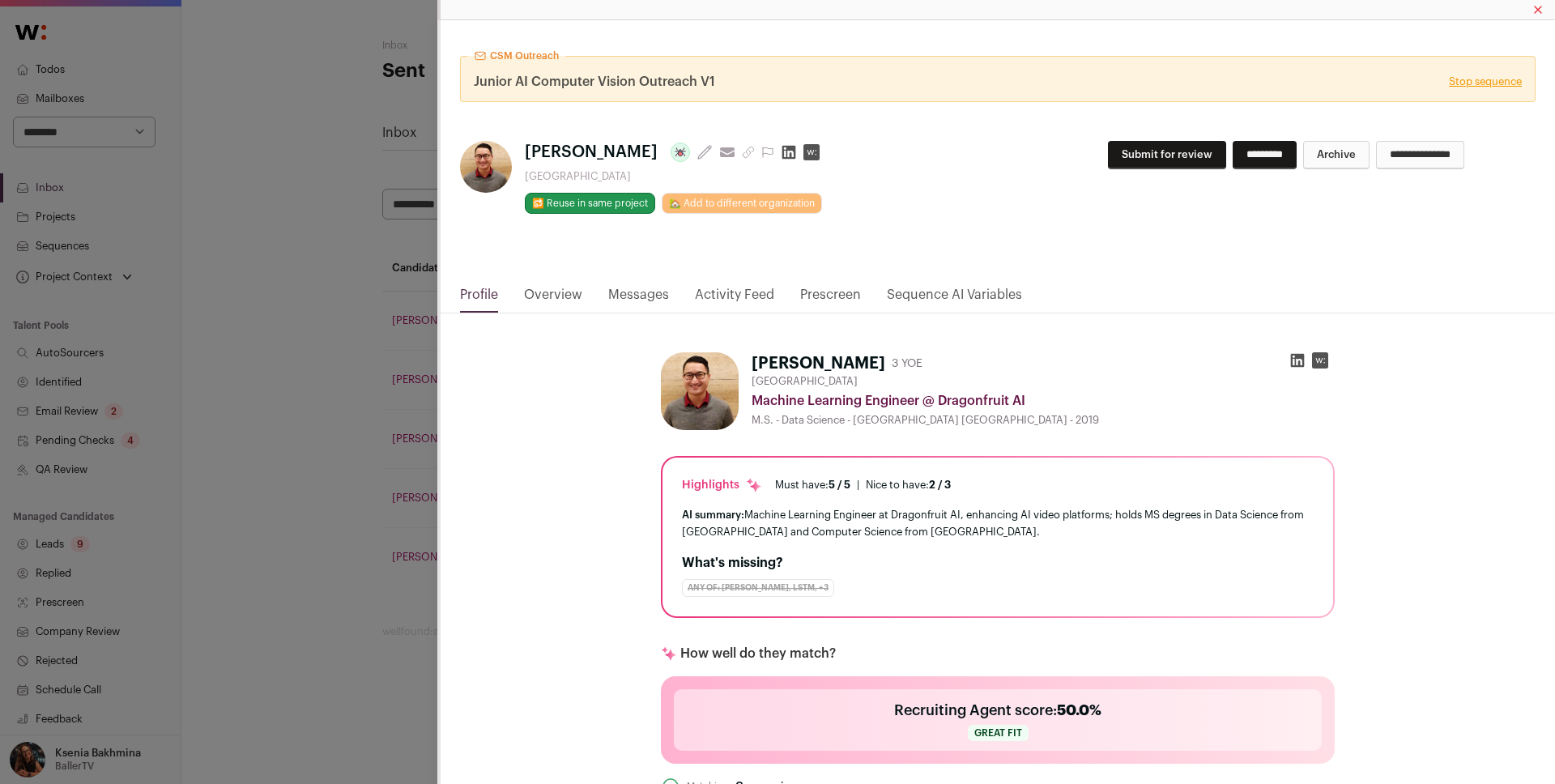
click at [526, 294] on link "Overview" at bounding box center [553, 299] width 59 height 27
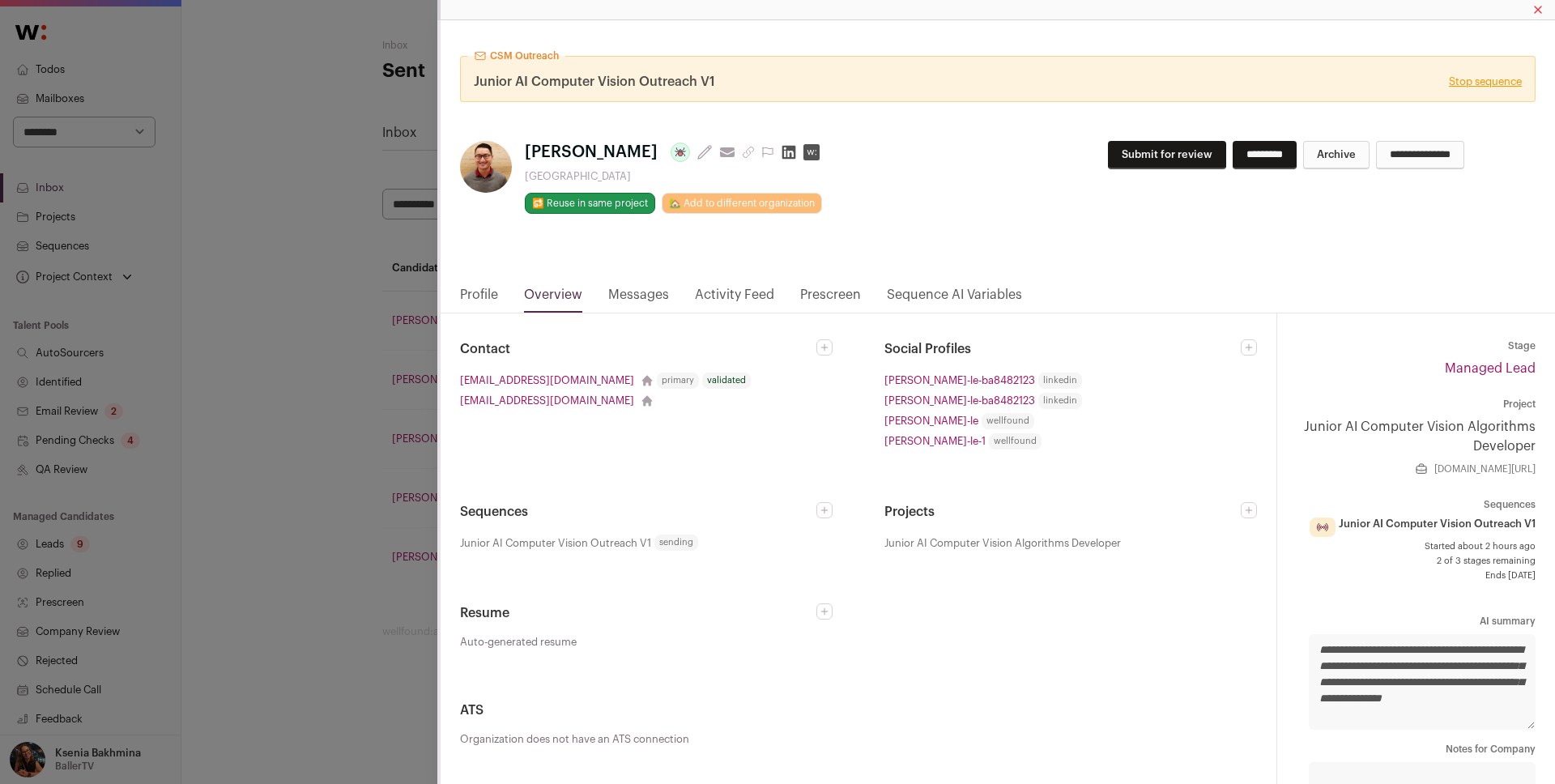
click at [400, 392] on div "CSM Outreach Junior AI Computer Vision Outreach V1 Stop sequence [PERSON_NAME] …" at bounding box center [778, 392] width 1555 height 784
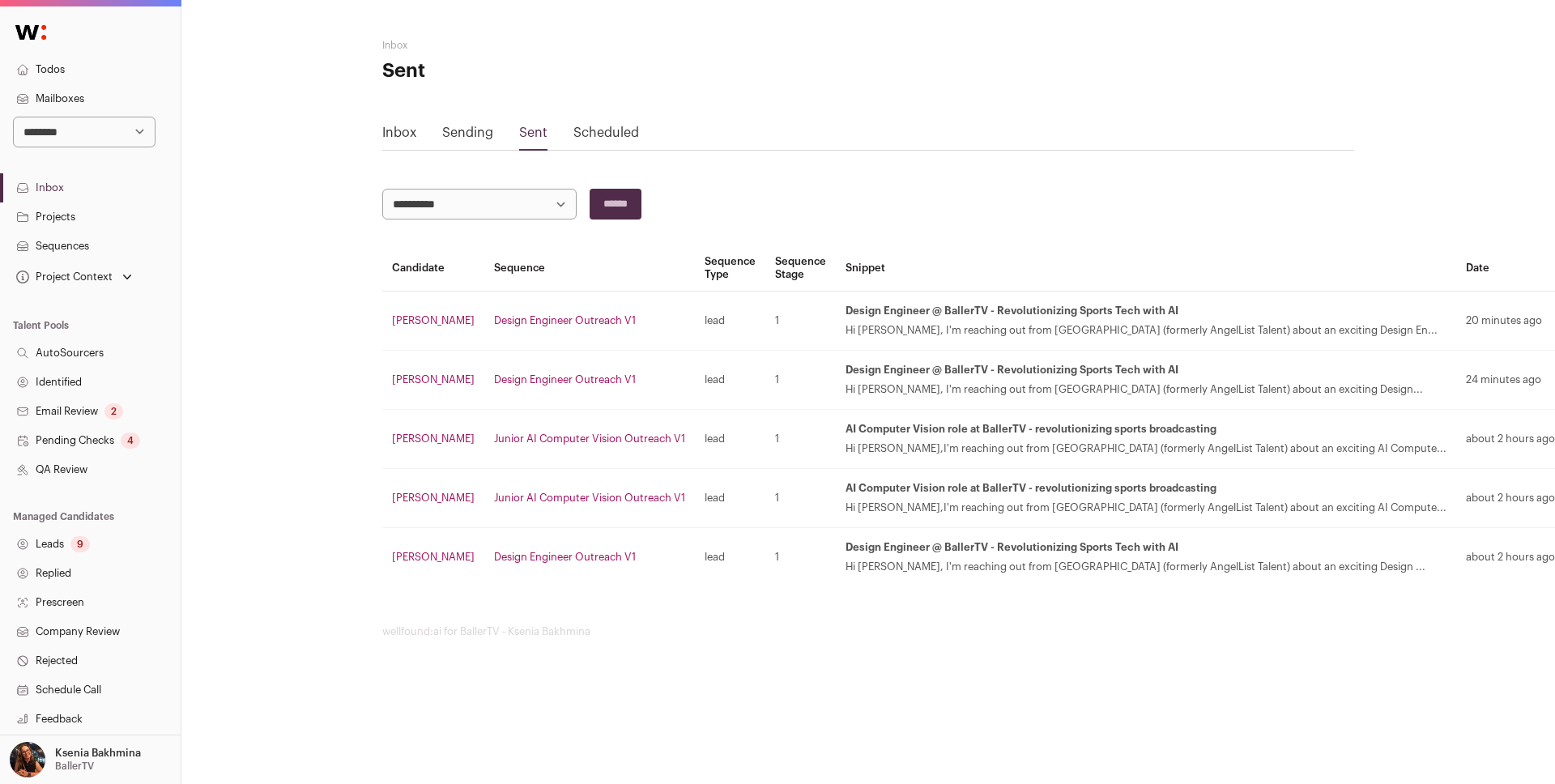
click at [56, 191] on link "Inbox" at bounding box center [90, 188] width 181 height 29
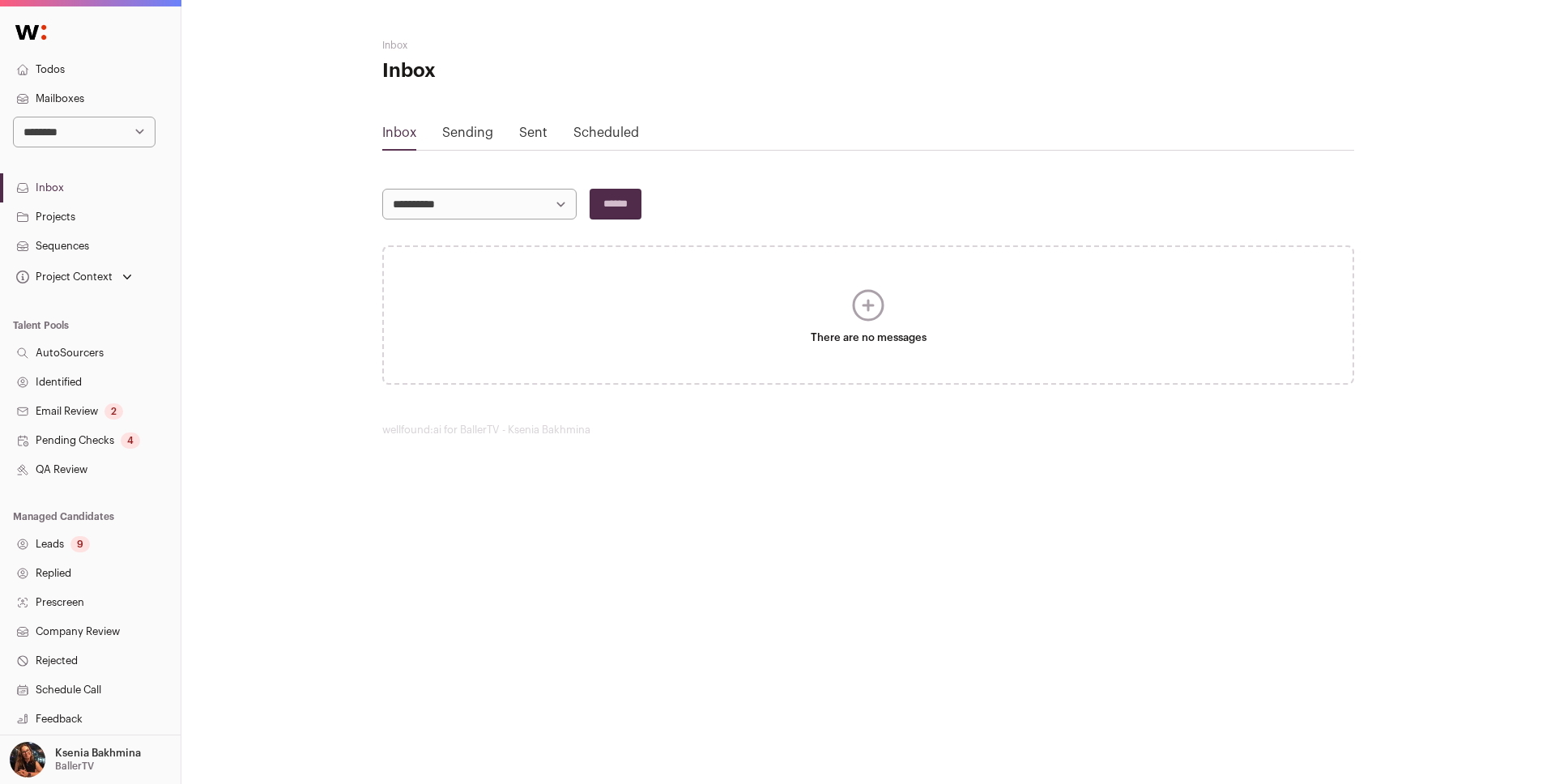
click at [51, 67] on link "Todos" at bounding box center [90, 70] width 181 height 29
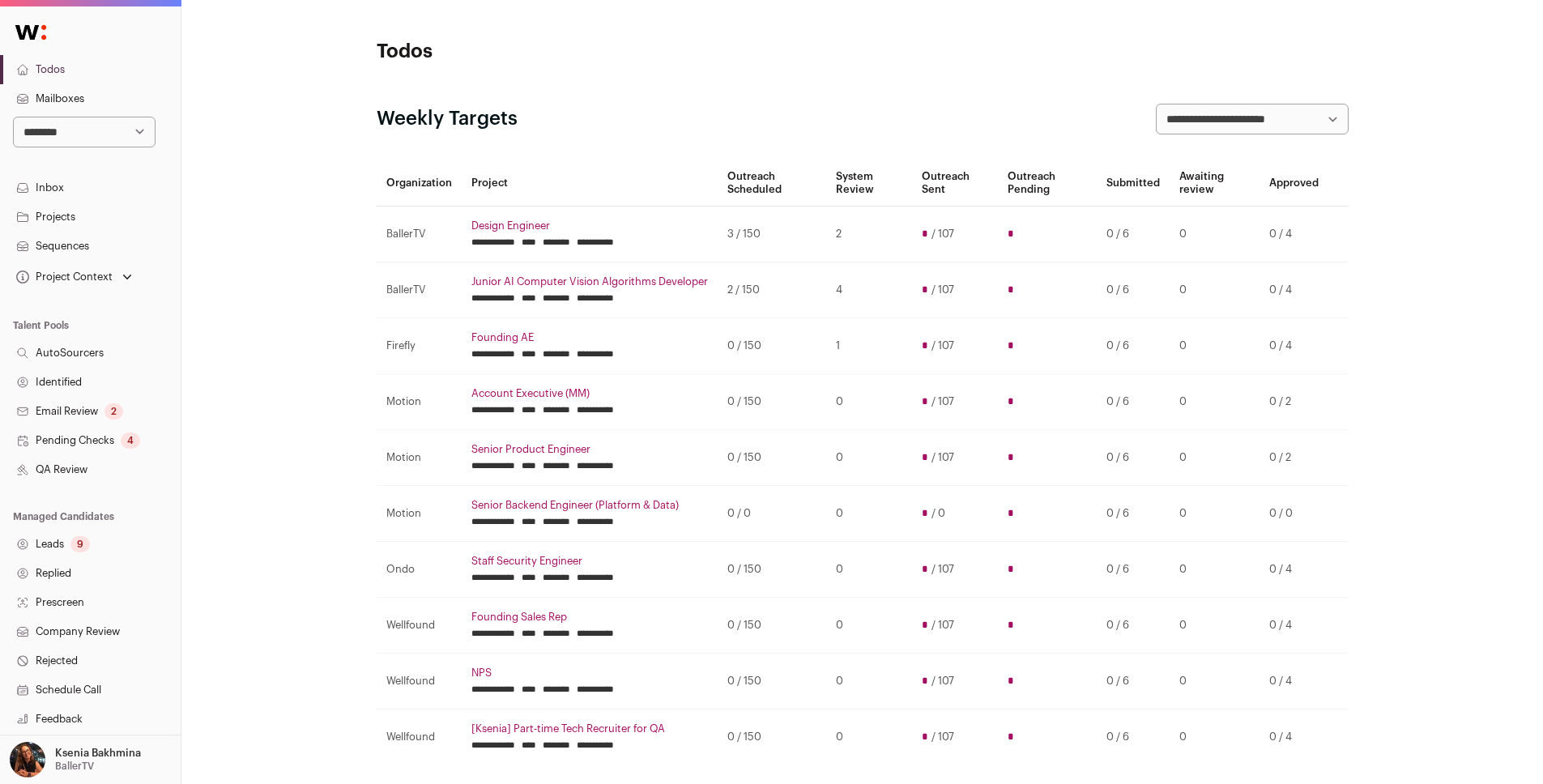
click at [73, 104] on link "Mailboxes" at bounding box center [90, 98] width 181 height 29
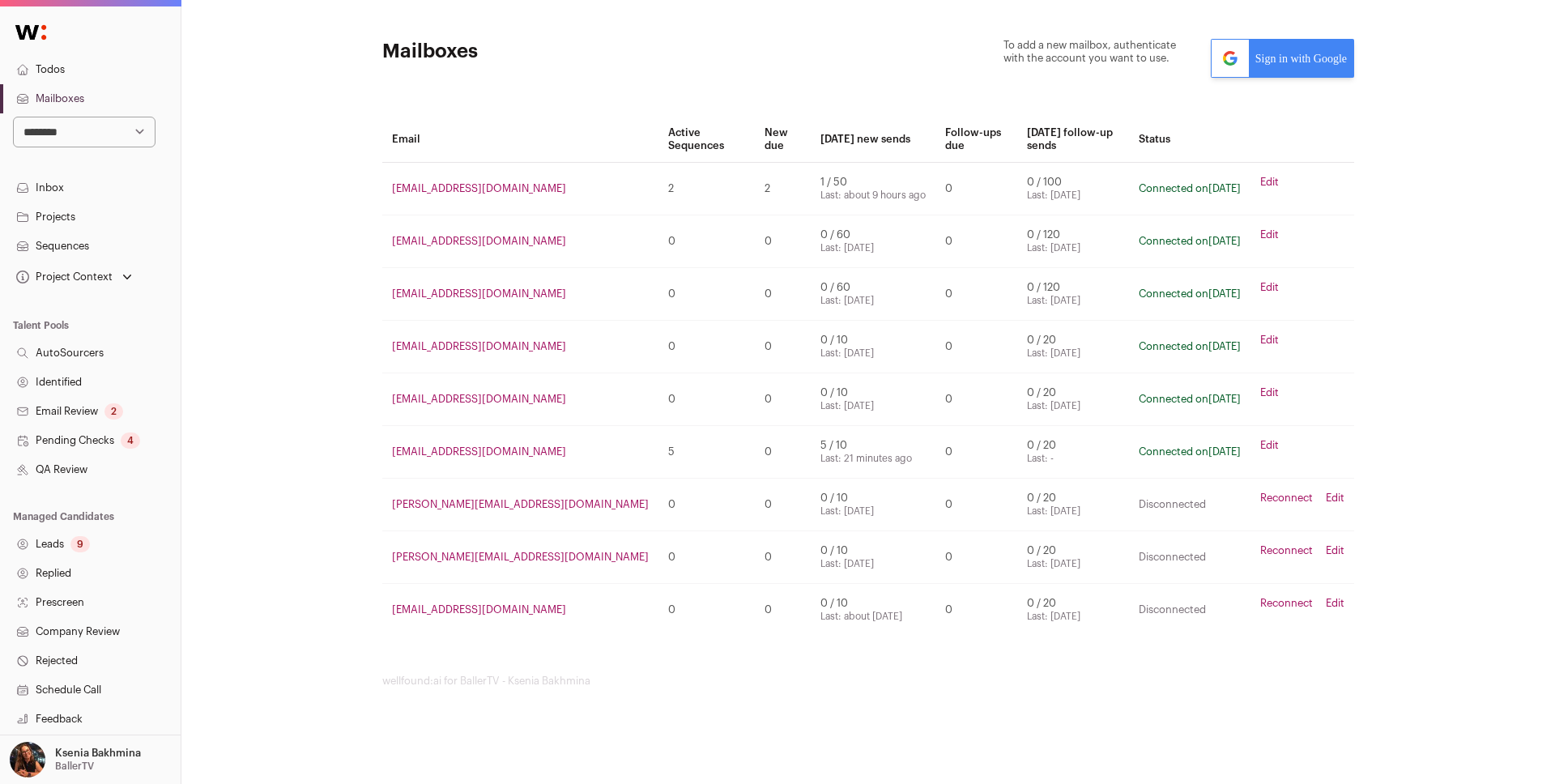
click at [68, 189] on link "Inbox" at bounding box center [90, 188] width 181 height 29
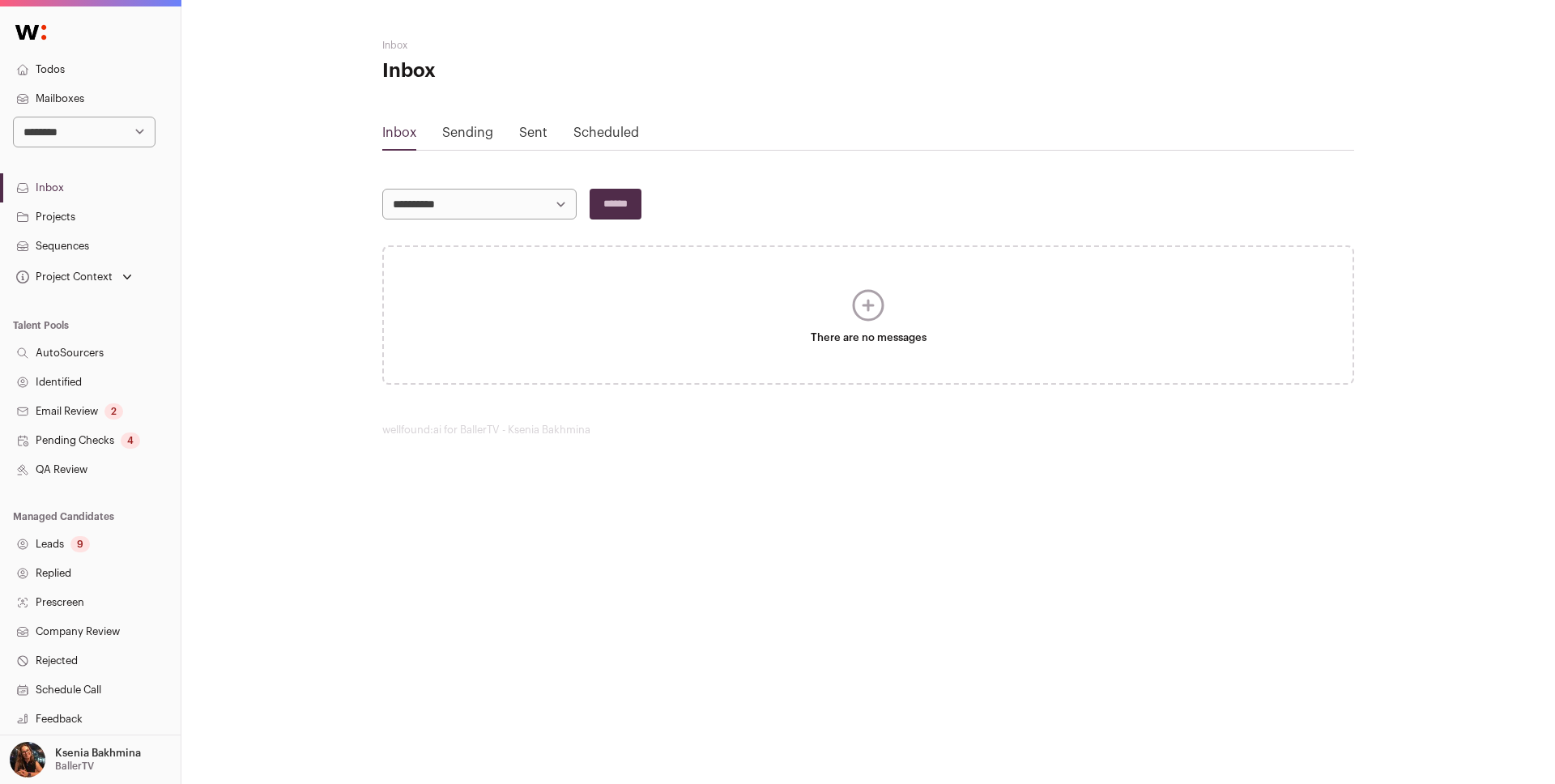
click at [449, 128] on link "Sending" at bounding box center [468, 132] width 51 height 13
click at [599, 132] on link "Scheduled" at bounding box center [606, 132] width 65 height 13
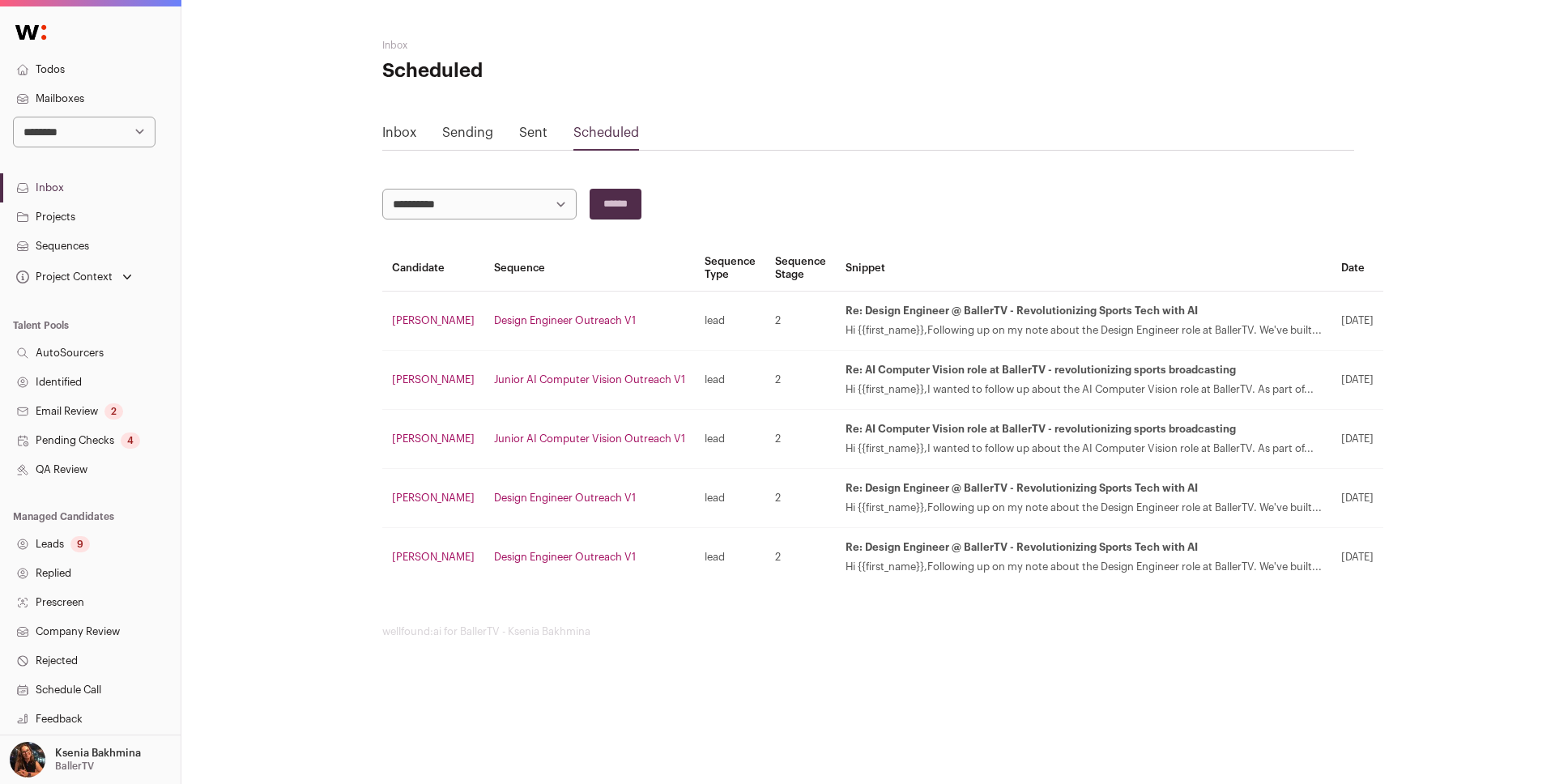
click at [532, 129] on link "Sent" at bounding box center [533, 132] width 28 height 13
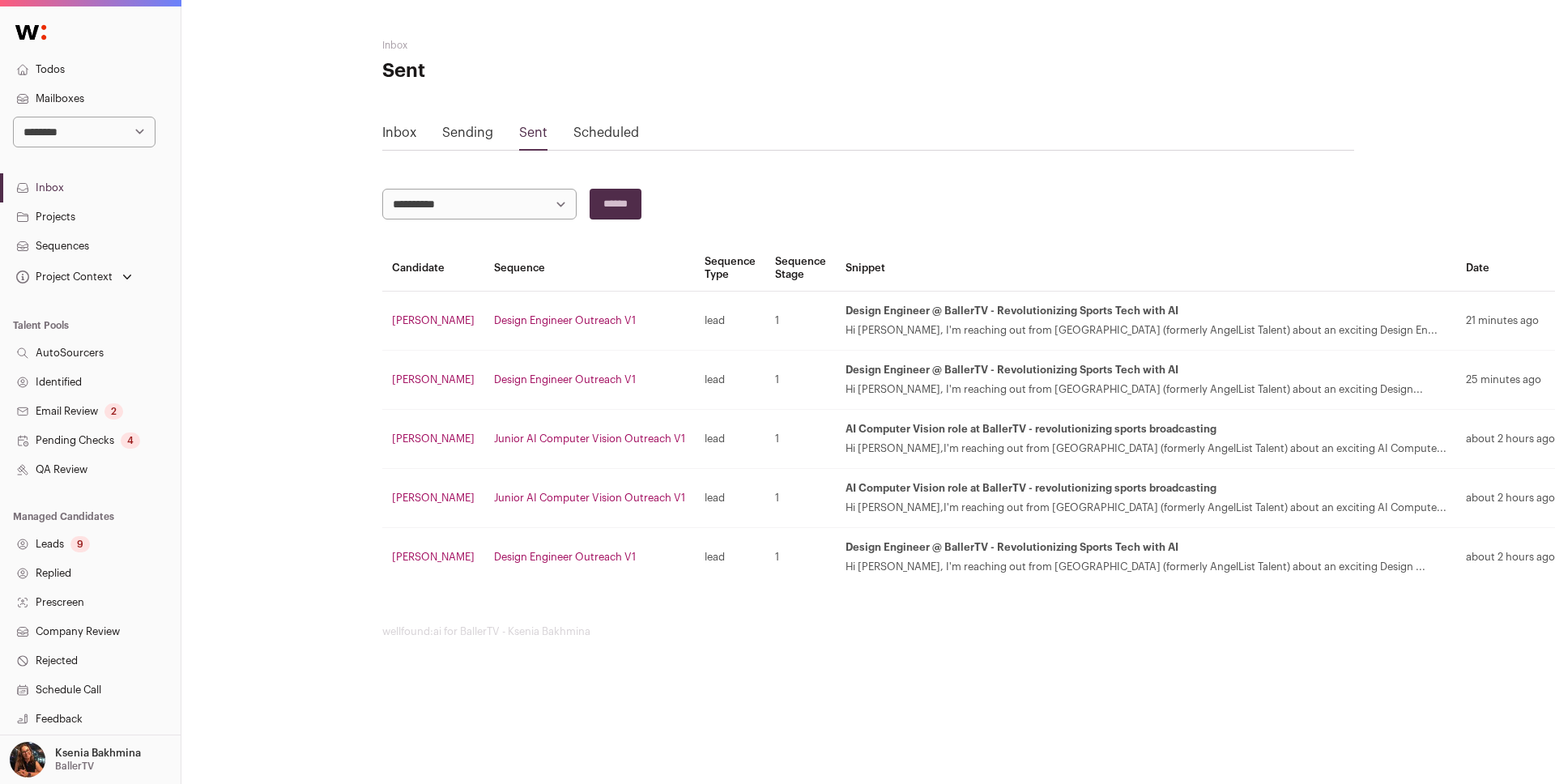
click at [589, 130] on link "Scheduled" at bounding box center [606, 132] width 65 height 13
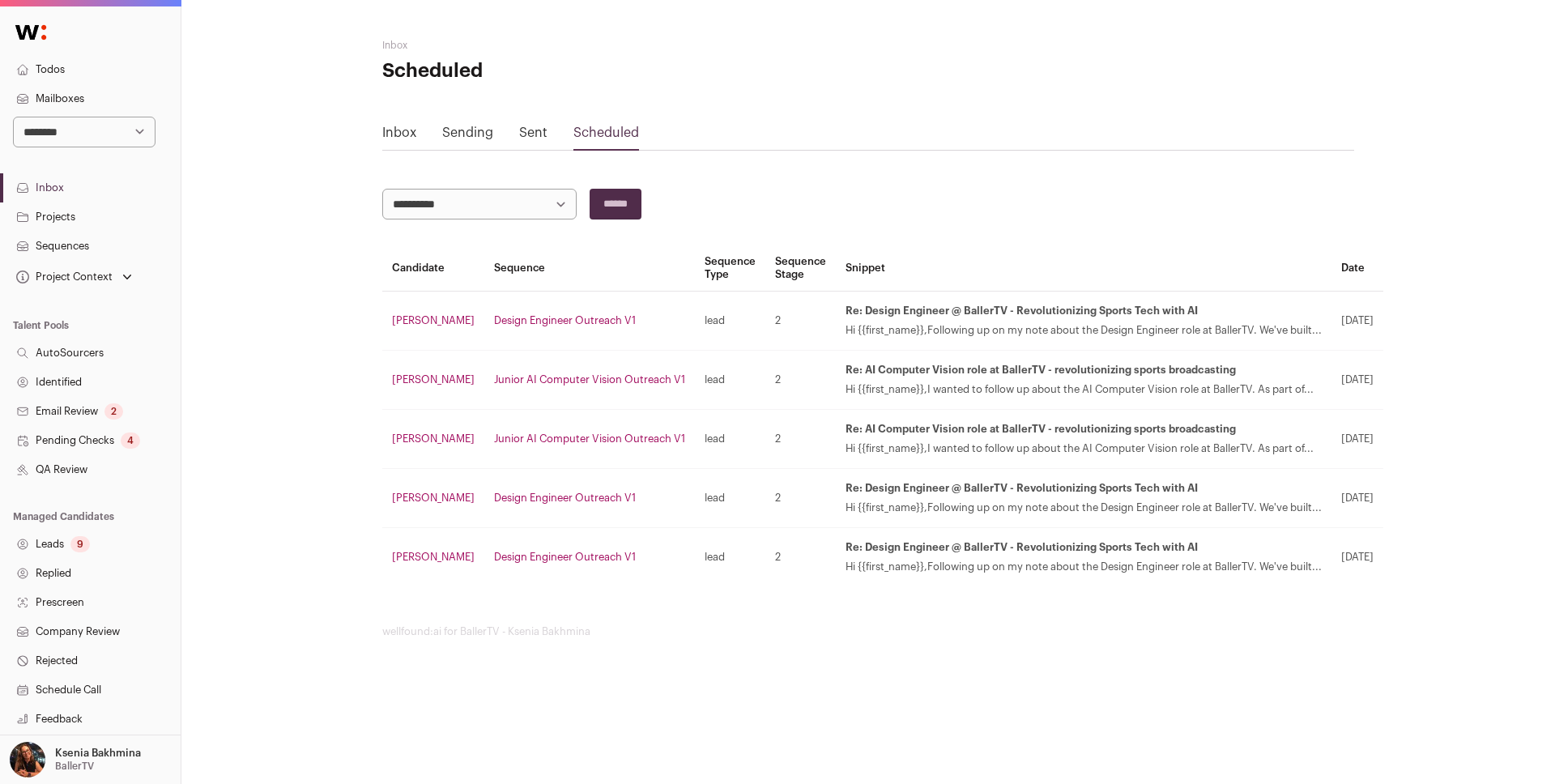
click at [415, 331] on td "[PERSON_NAME]" at bounding box center [433, 322] width 102 height 59
click at [413, 318] on link "[PERSON_NAME]" at bounding box center [433, 320] width 82 height 10
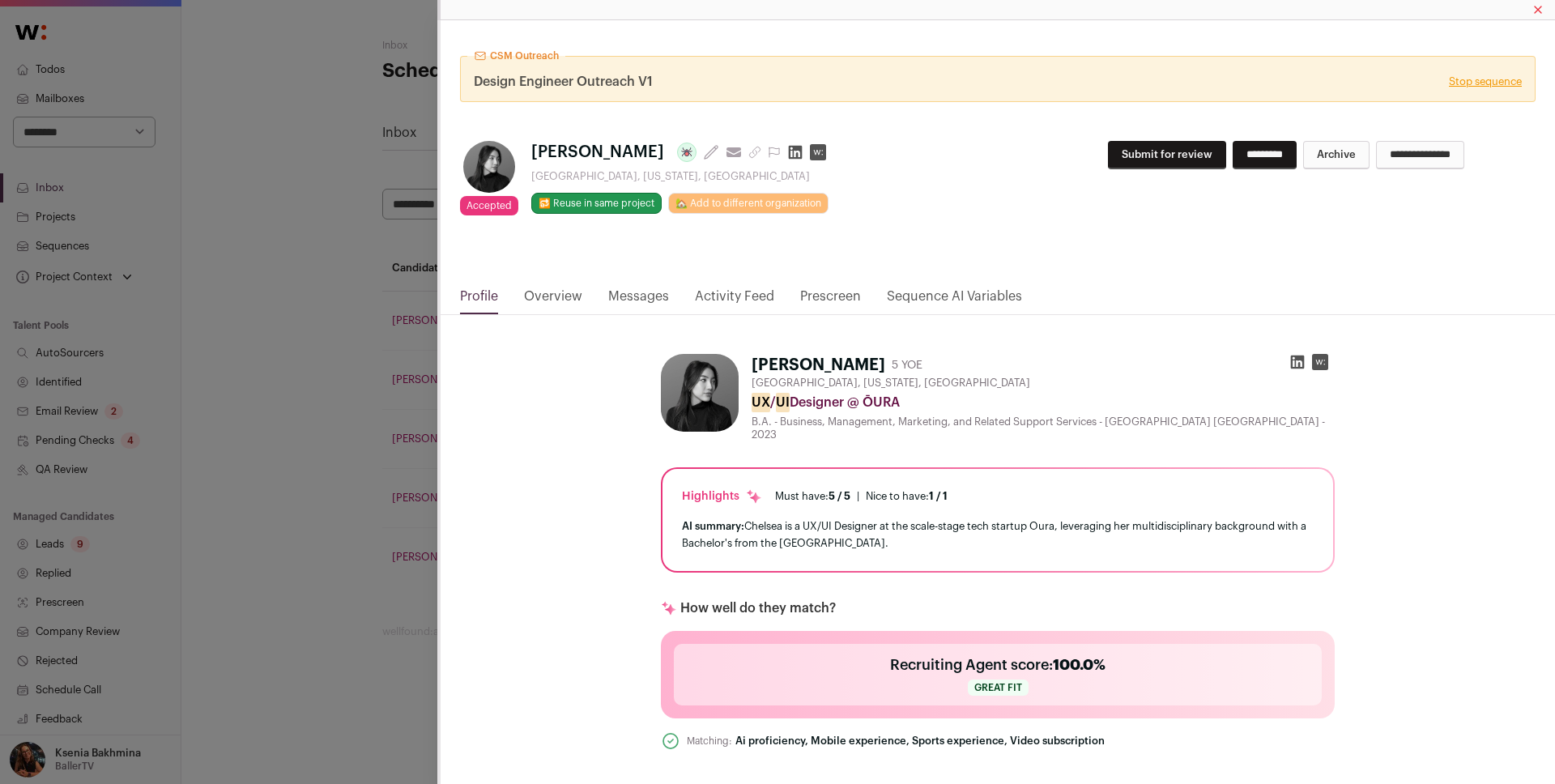
click at [645, 300] on link "Messages" at bounding box center [639, 300] width 61 height 27
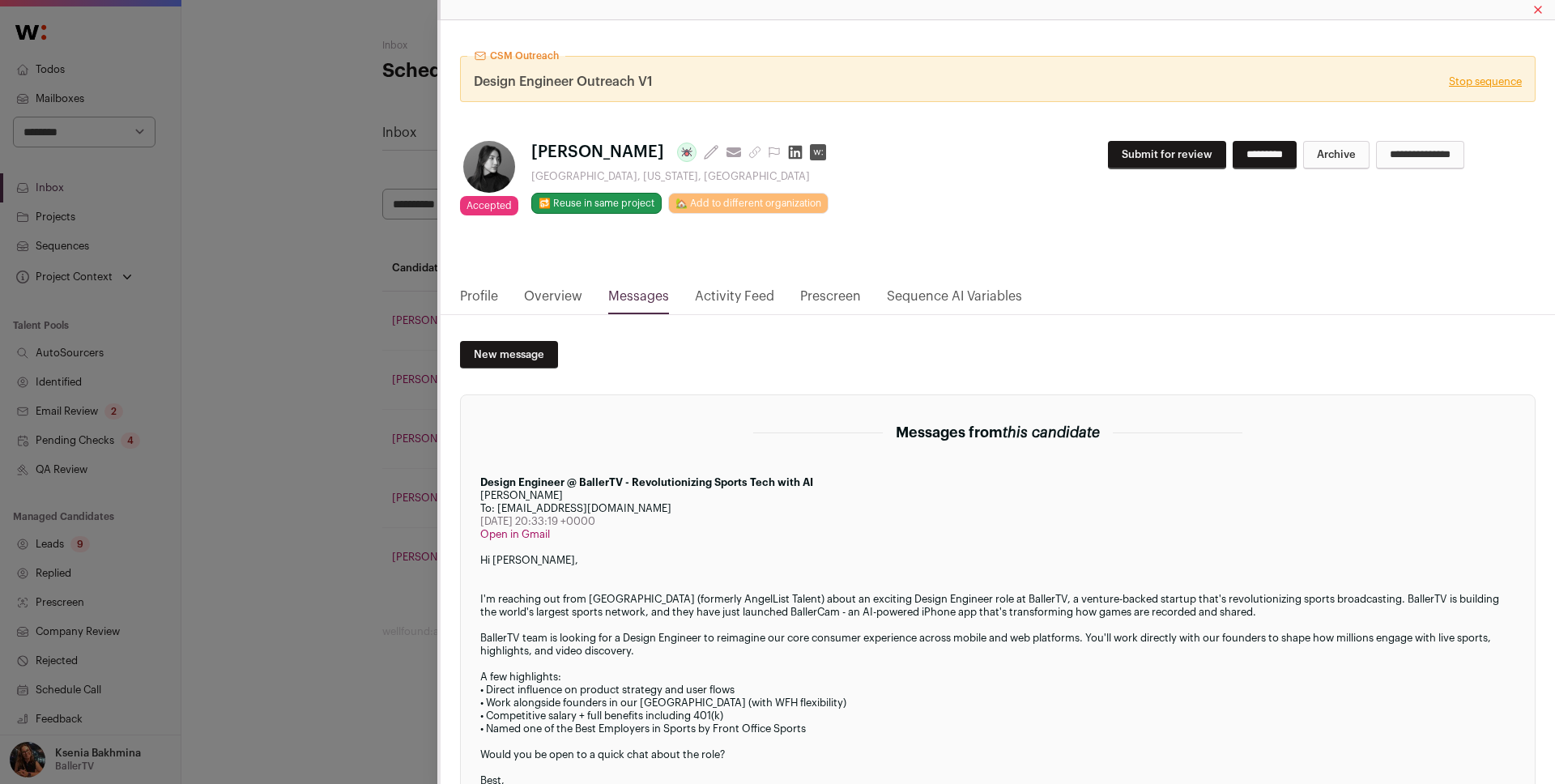
click at [366, 334] on div "CSM Outreach Design Engineer Outreach V1 Stop sequence Accepted Accepted during…" at bounding box center [778, 392] width 1555 height 784
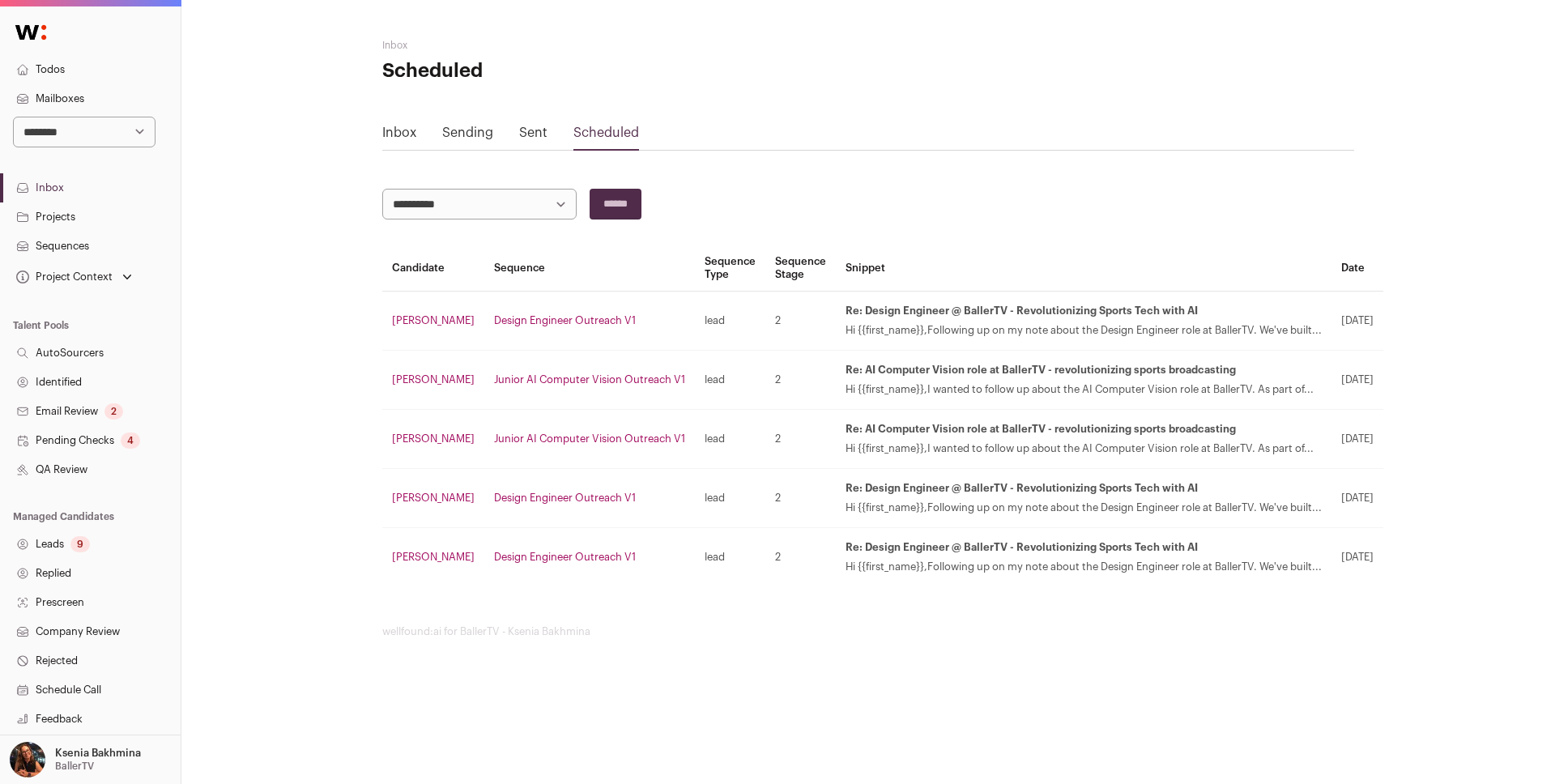
click at [409, 383] on link "[PERSON_NAME]" at bounding box center [433, 379] width 82 height 10
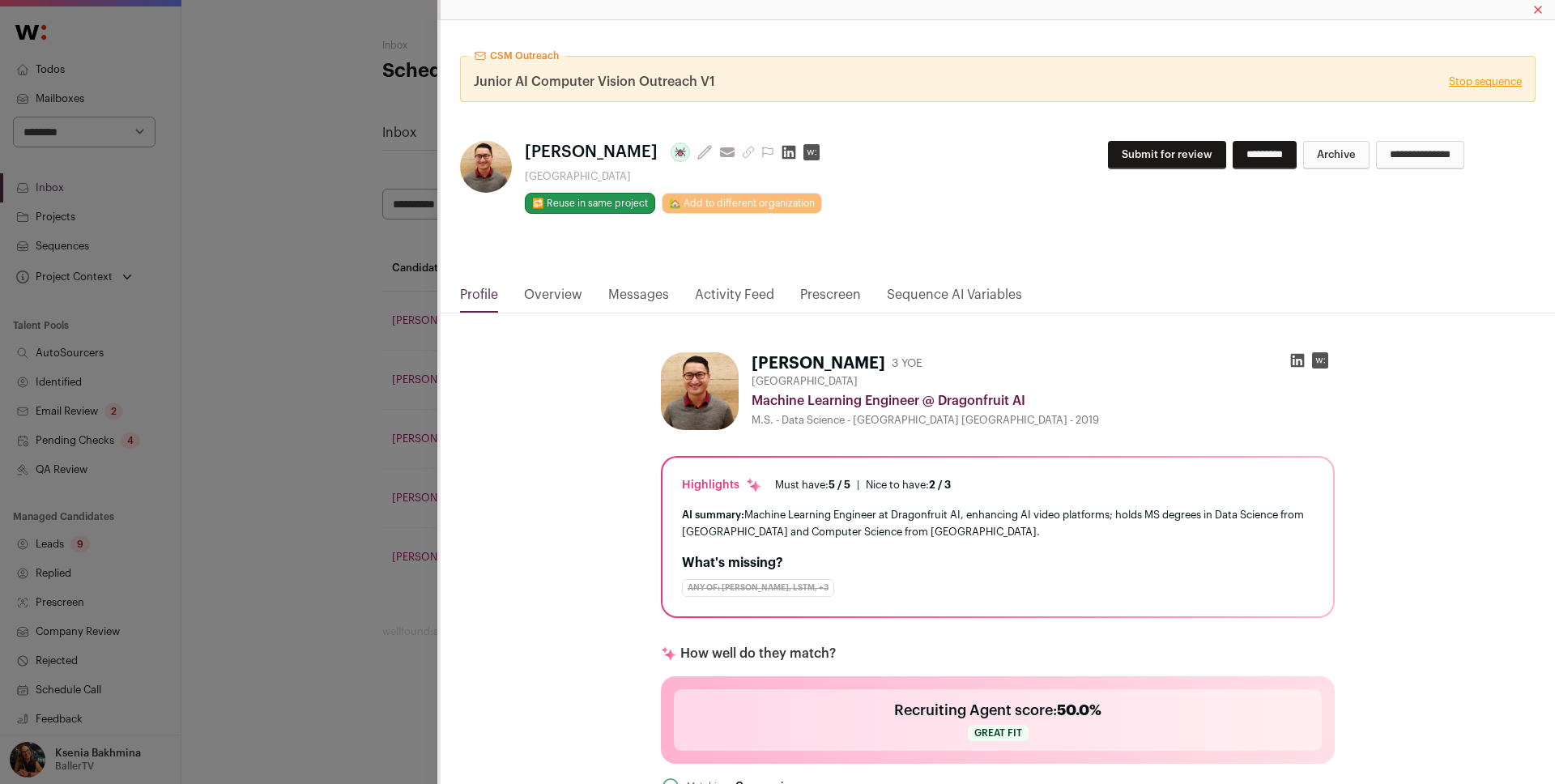
click at [621, 289] on link "Messages" at bounding box center [639, 299] width 61 height 27
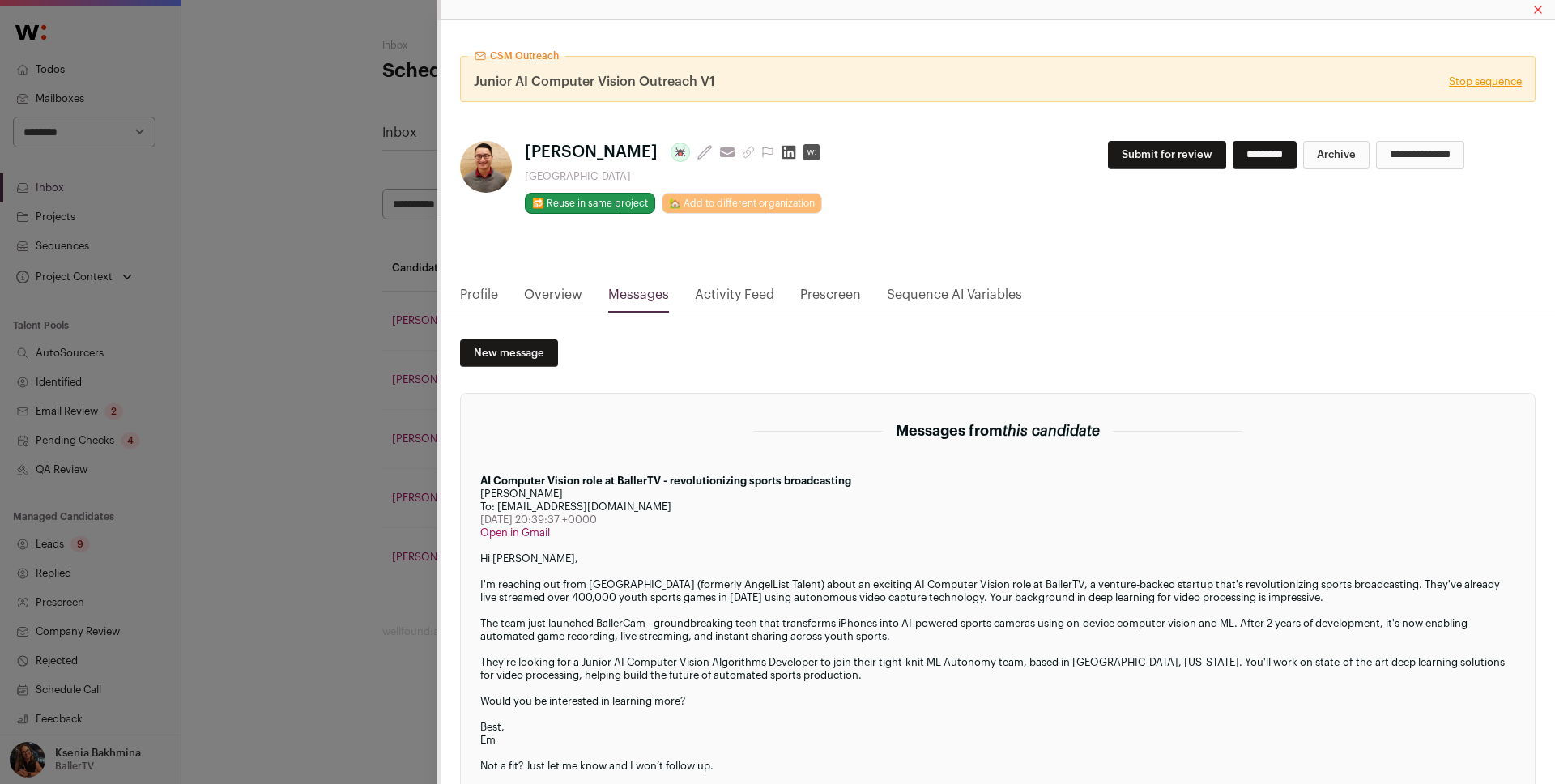
click at [362, 300] on div "CSM Outreach Junior AI Computer Vision Outreach V1 Stop sequence [PERSON_NAME] …" at bounding box center [778, 392] width 1555 height 784
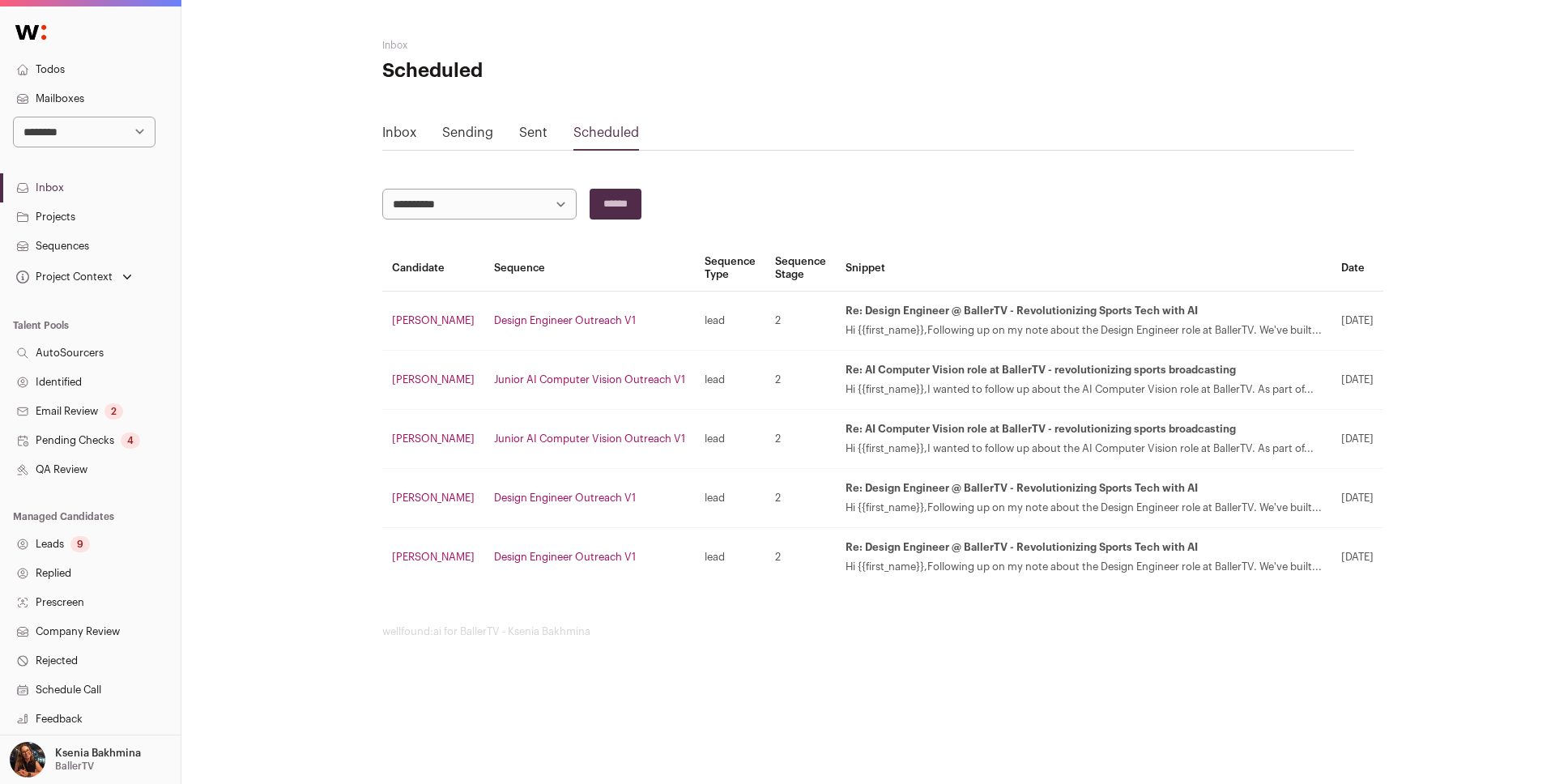
click at [529, 128] on link "Sent" at bounding box center [533, 132] width 28 height 13
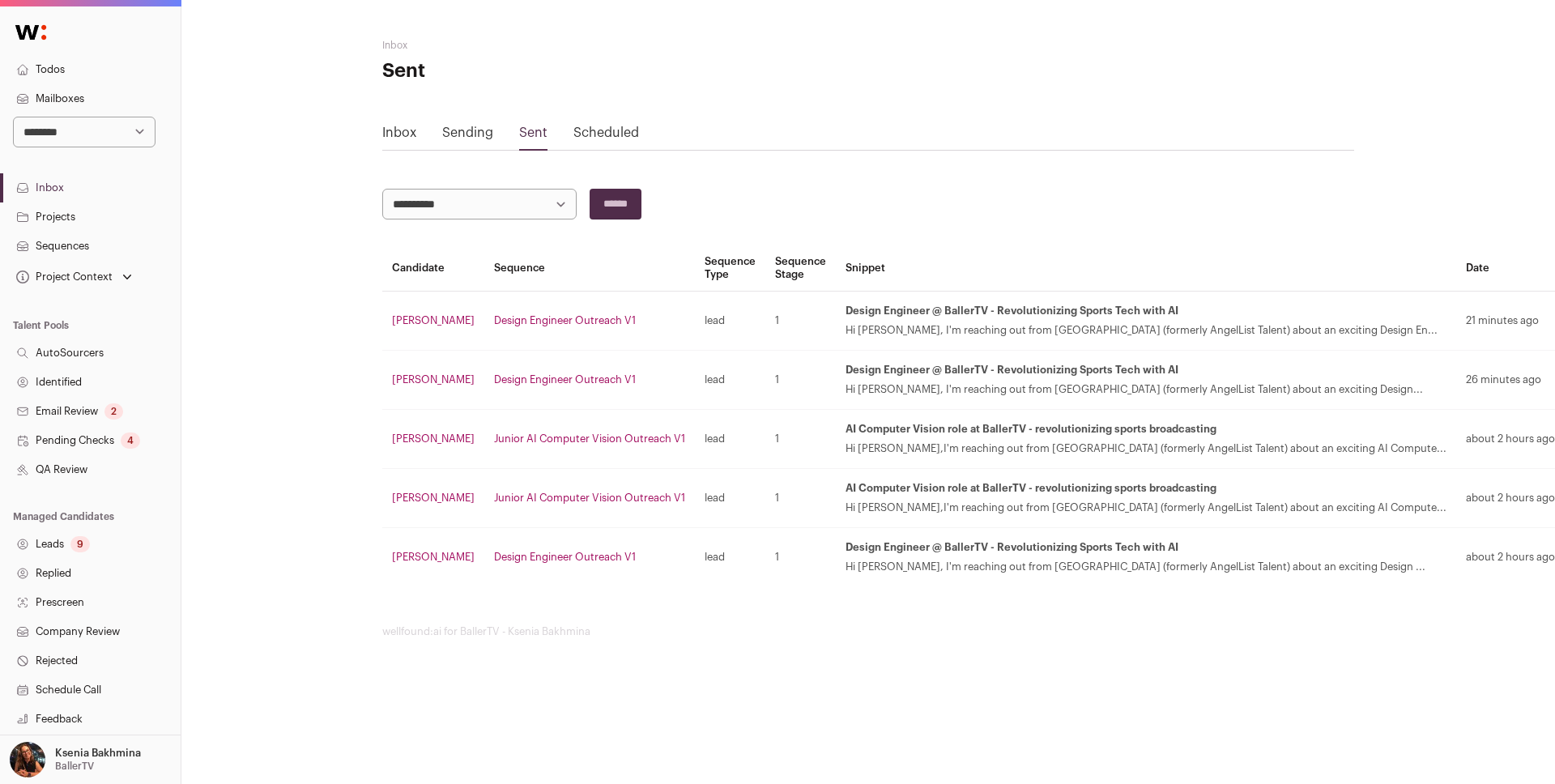
click at [435, 313] on td "[PERSON_NAME]" at bounding box center [433, 322] width 102 height 59
click at [433, 316] on link "[PERSON_NAME]" at bounding box center [433, 320] width 82 height 10
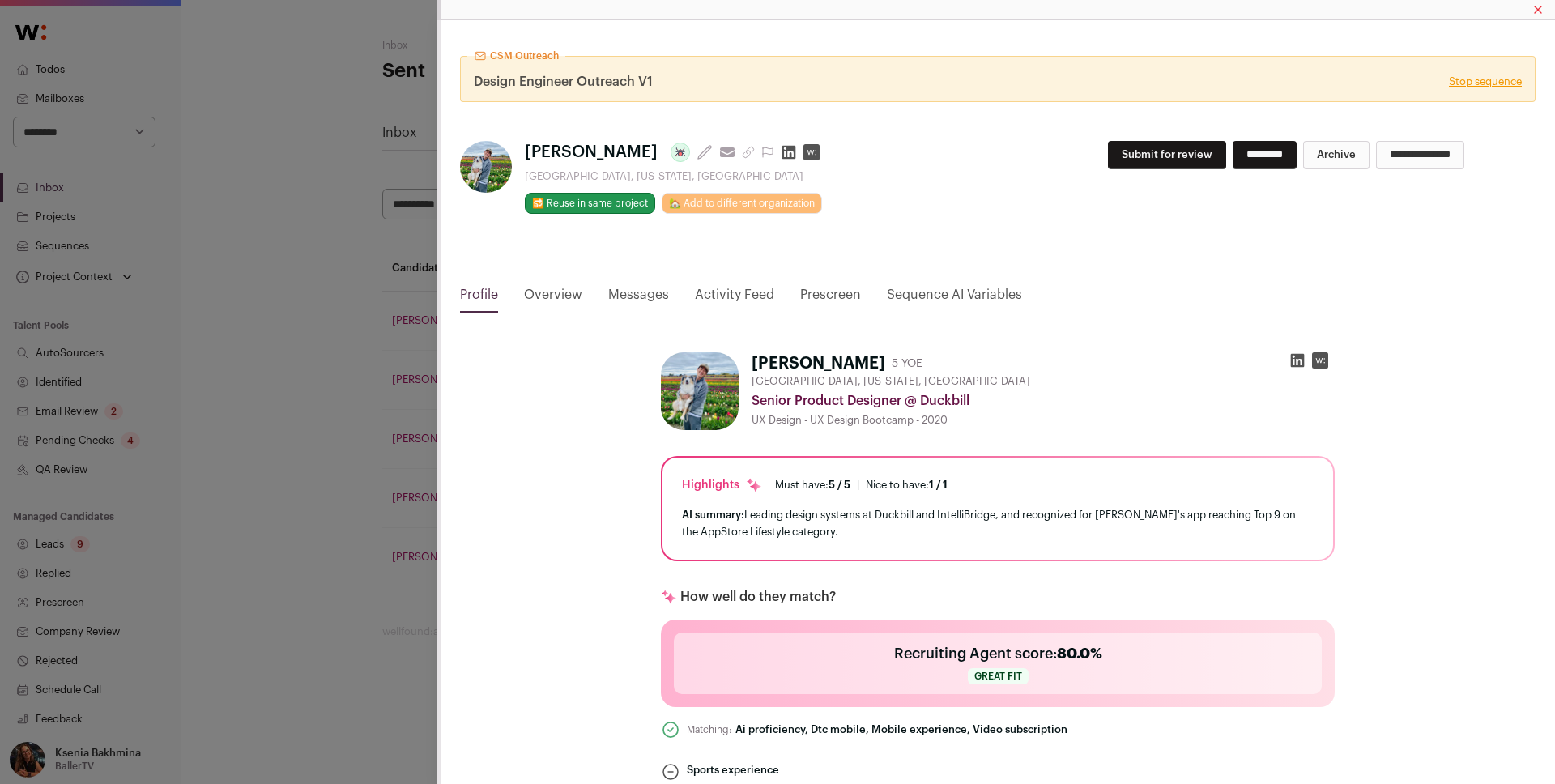
click at [615, 288] on link "Messages" at bounding box center [639, 299] width 61 height 27
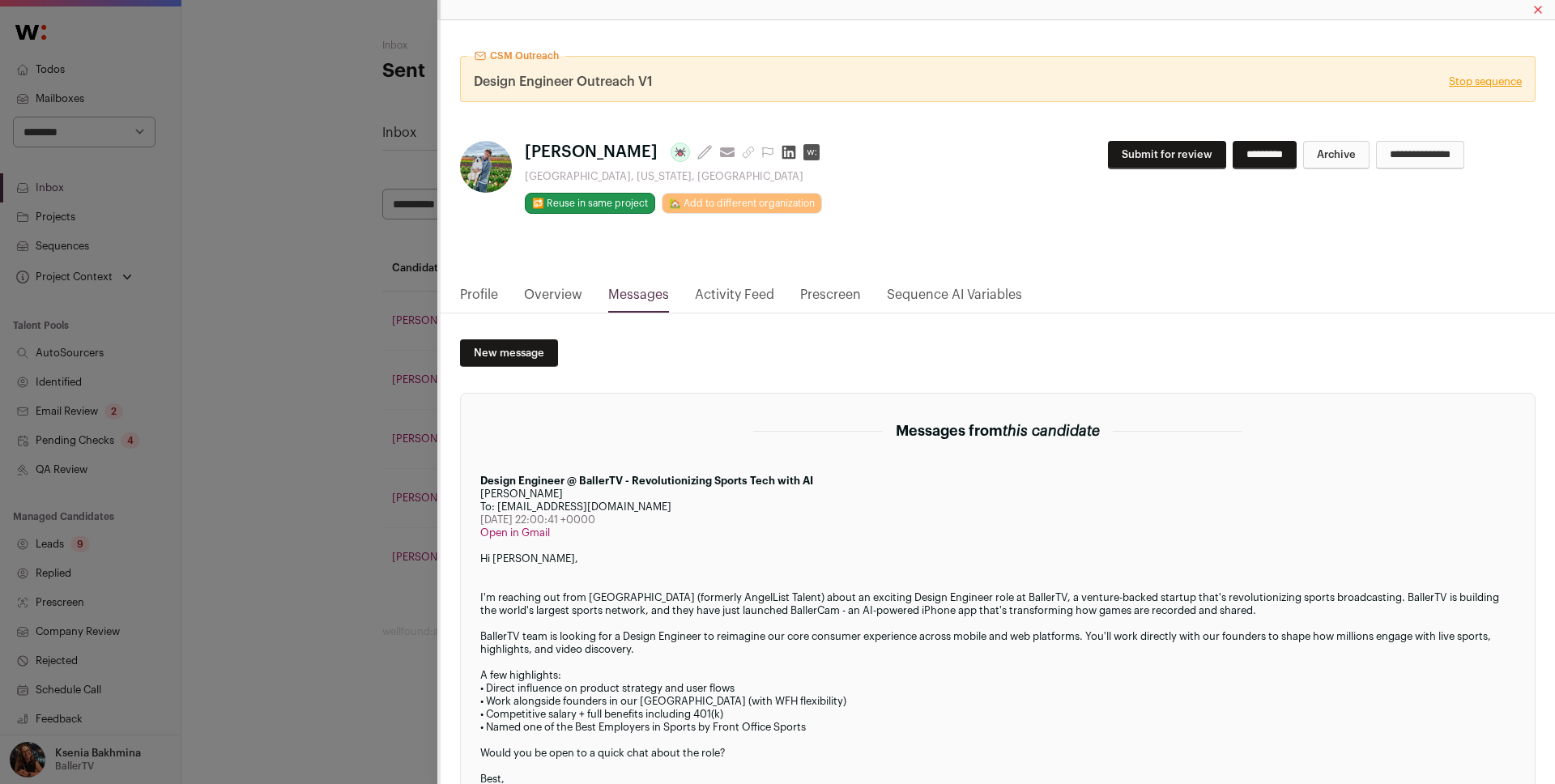
click at [295, 361] on div "CSM Outreach Design Engineer Outreach V1 Stop sequence [PERSON_NAME] Last updat…" at bounding box center [778, 392] width 1555 height 784
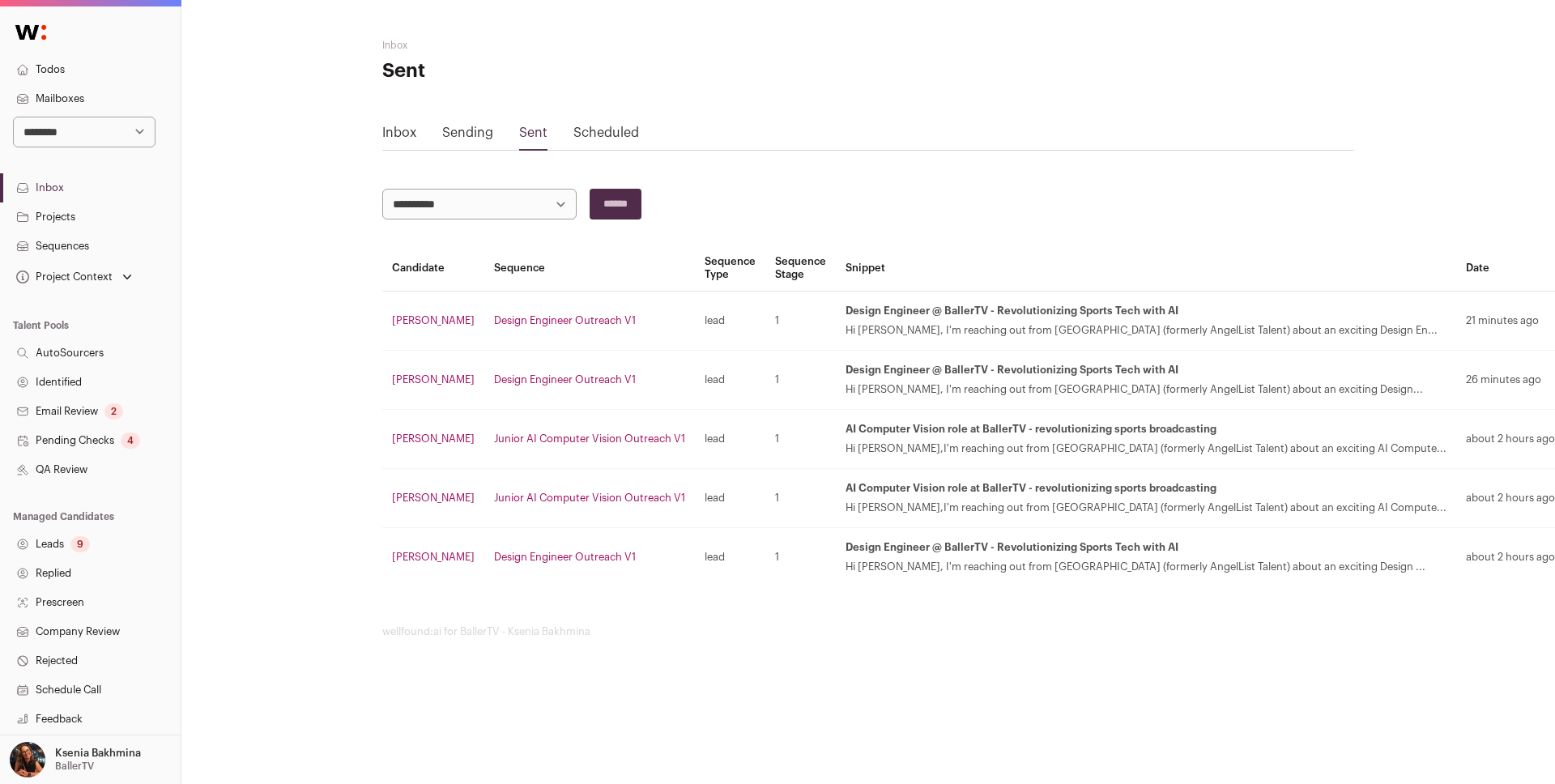
click at [402, 375] on link "[PERSON_NAME]" at bounding box center [433, 379] width 82 height 10
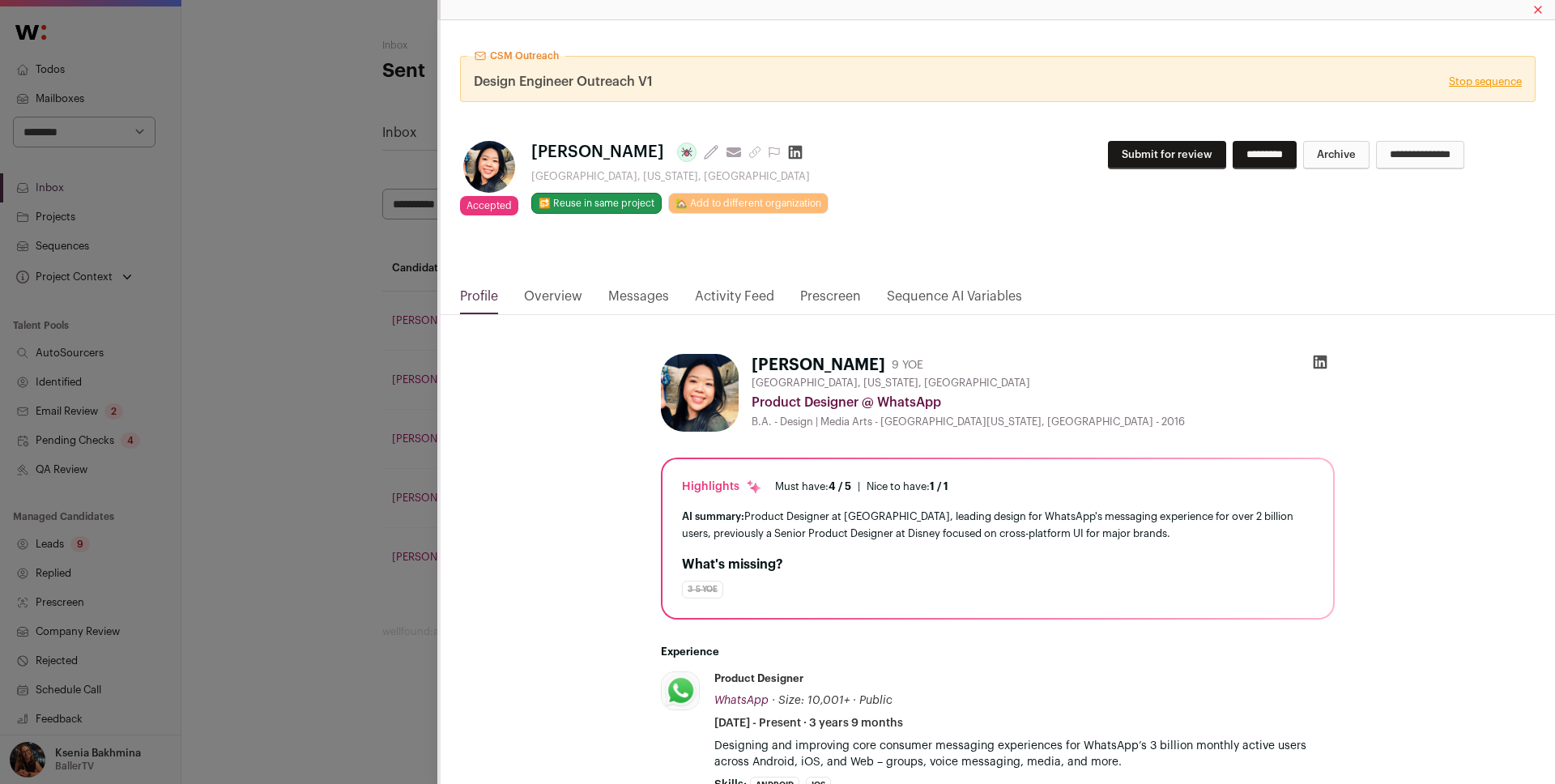
click at [623, 295] on link "Messages" at bounding box center [639, 300] width 61 height 27
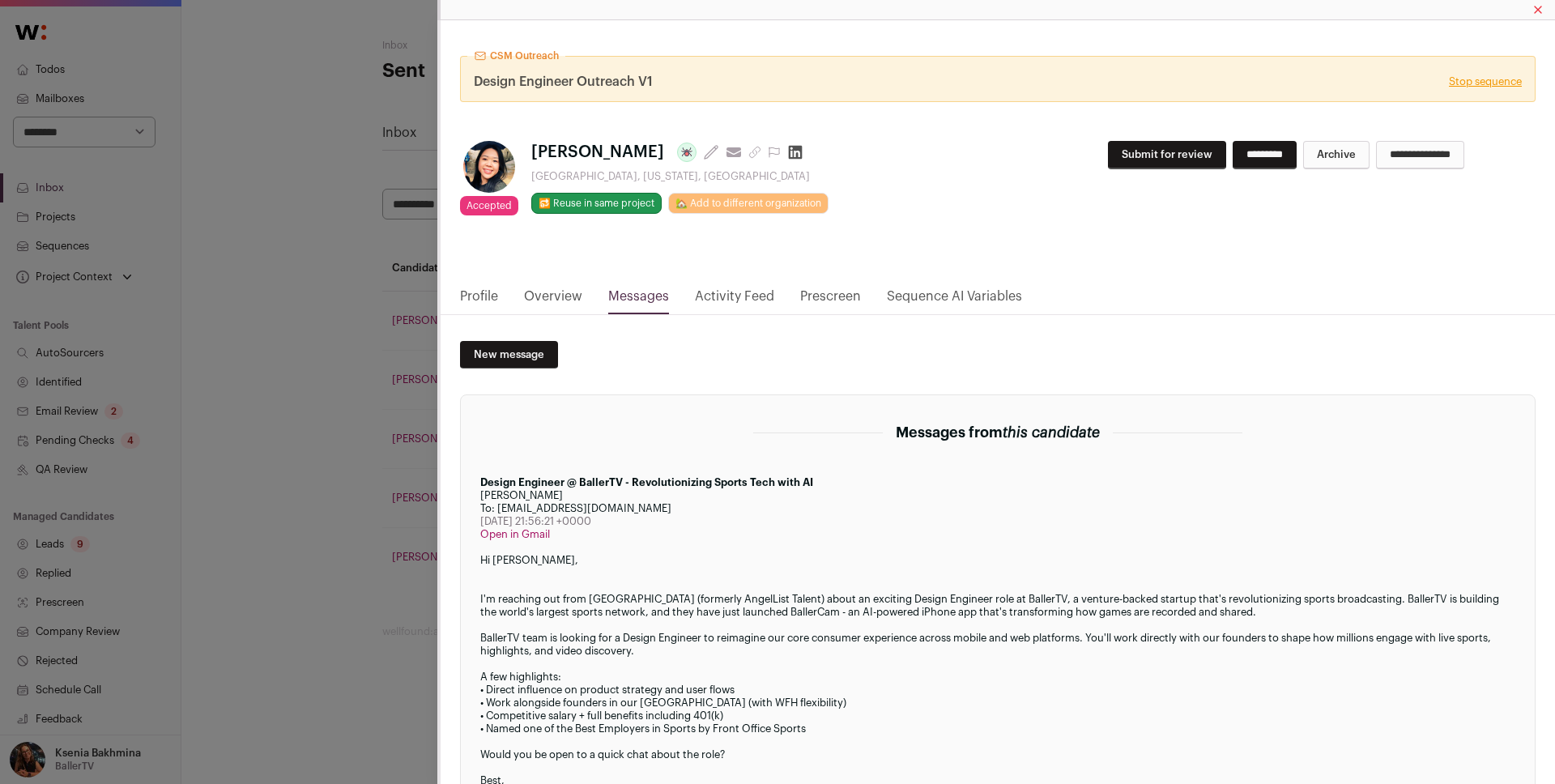
click at [360, 415] on div "CSM Outreach Design Engineer Outreach V1 Stop sequence Accepted Accepted during…" at bounding box center [778, 392] width 1555 height 784
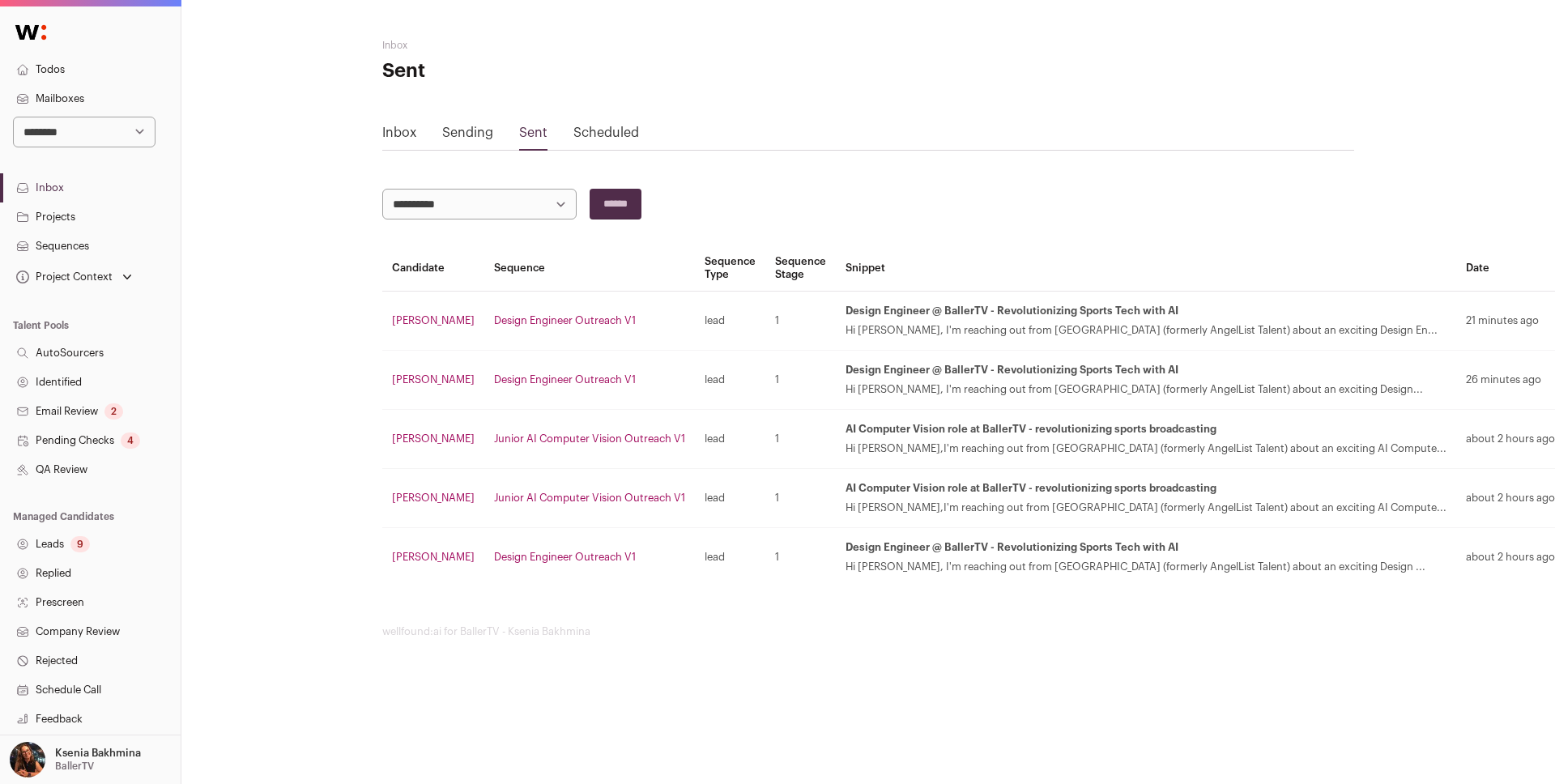
click at [429, 440] on link "[PERSON_NAME]" at bounding box center [433, 438] width 82 height 10
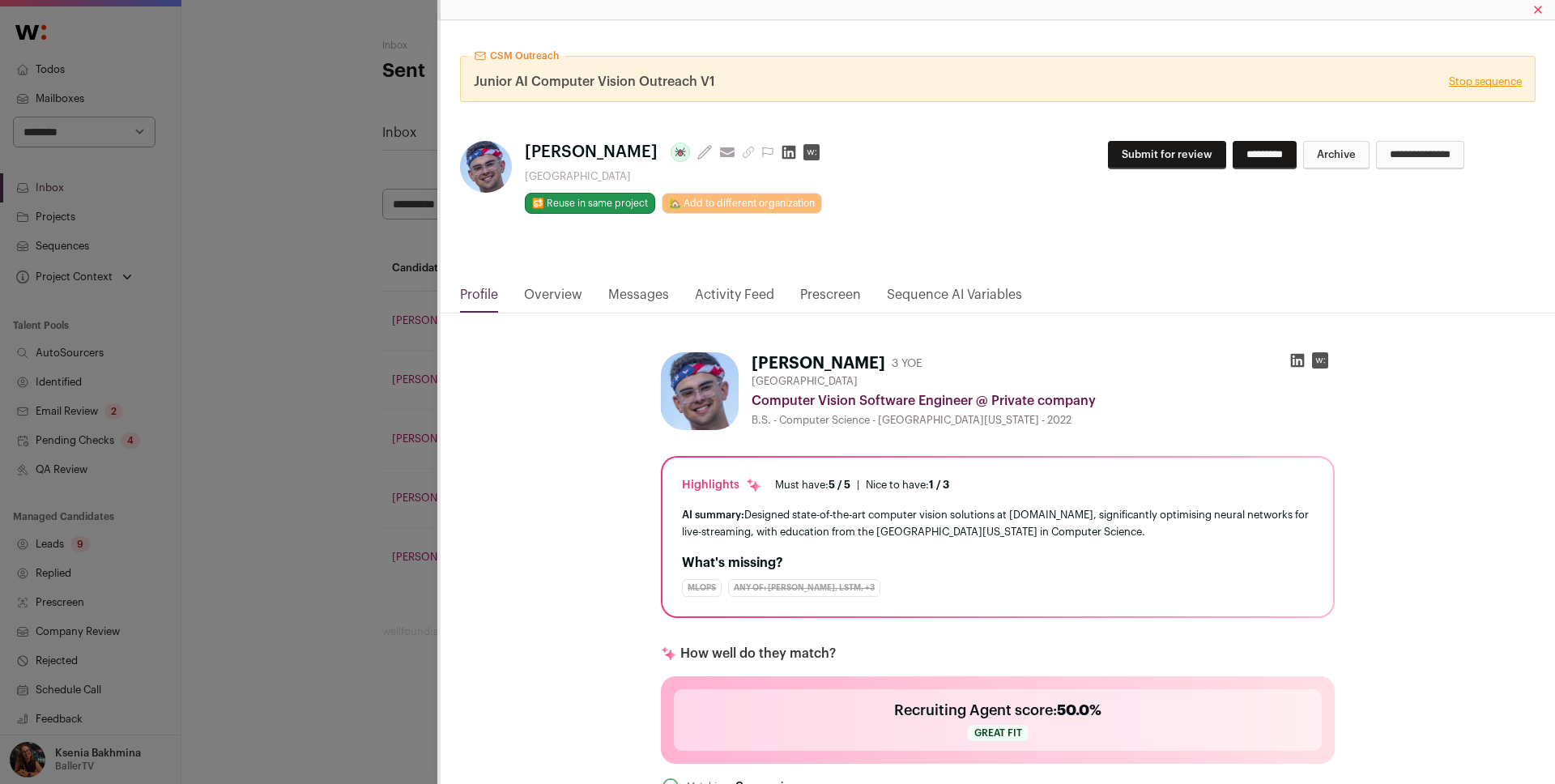
click at [631, 294] on link "Messages" at bounding box center [639, 299] width 61 height 27
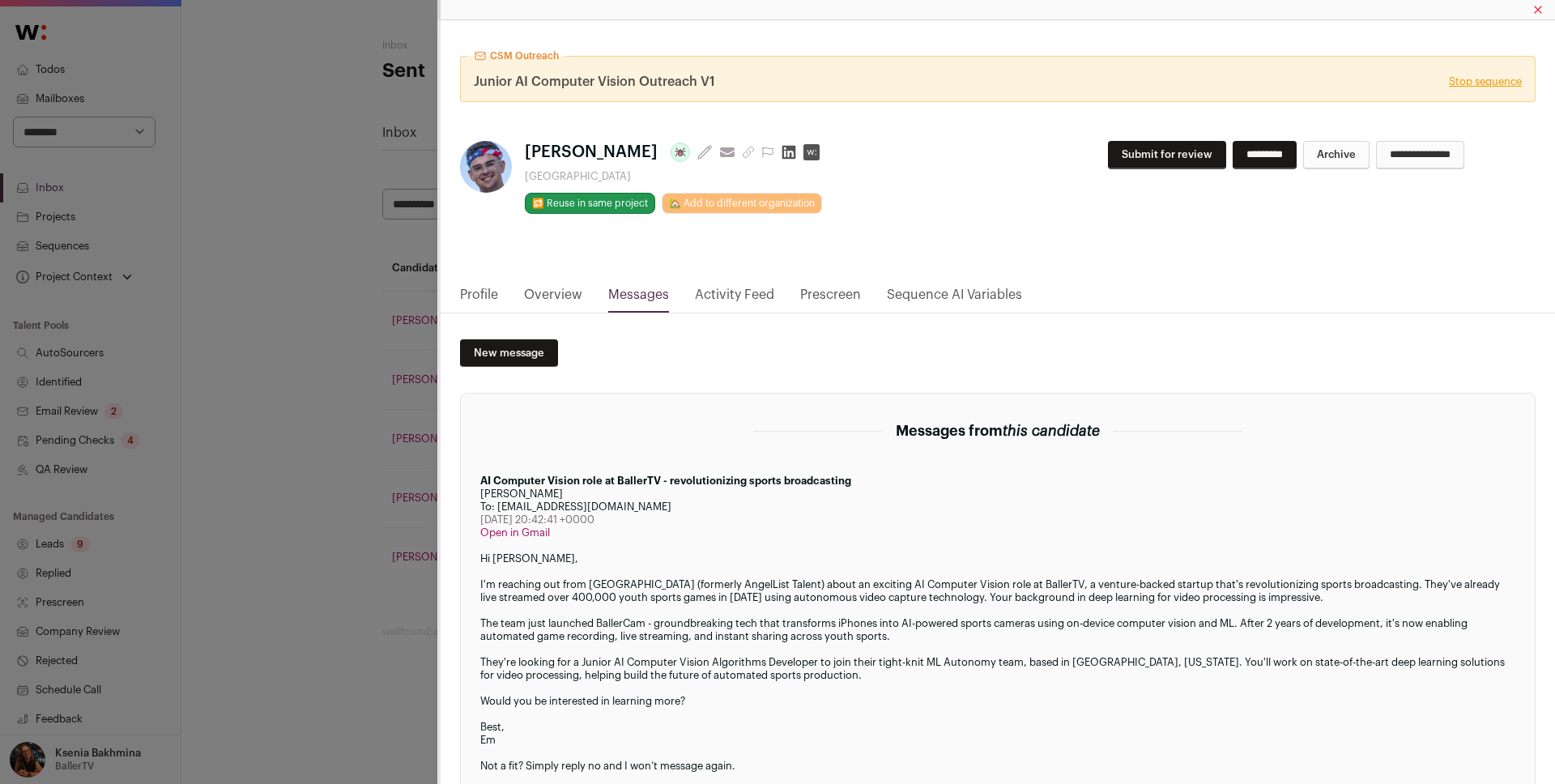
click at [346, 447] on div "CSM Outreach Junior AI Computer Vision Outreach V1 Stop sequence [PERSON_NAME] …" at bounding box center [778, 392] width 1555 height 784
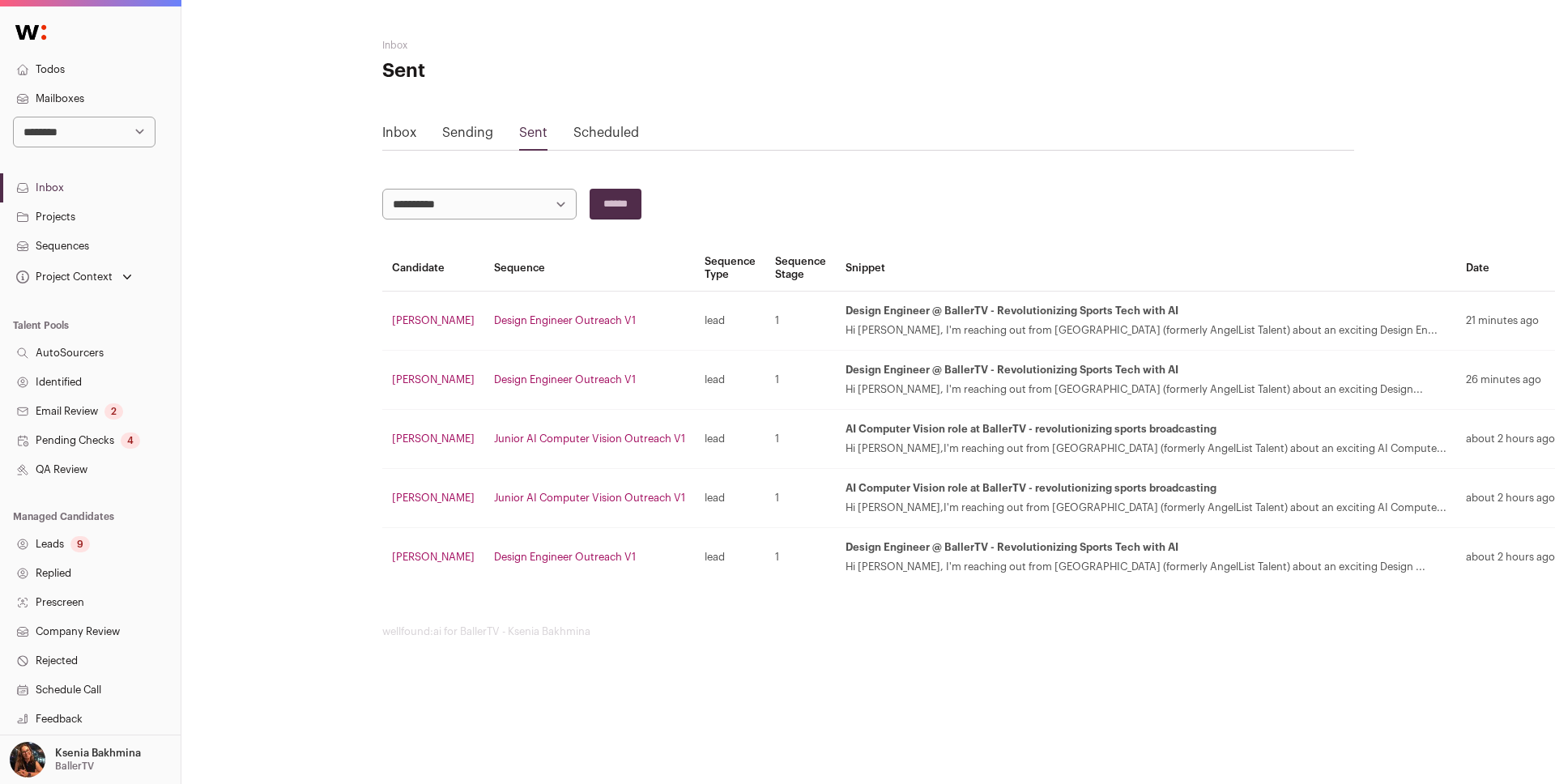
click at [421, 492] on link "[PERSON_NAME]" at bounding box center [433, 497] width 82 height 10
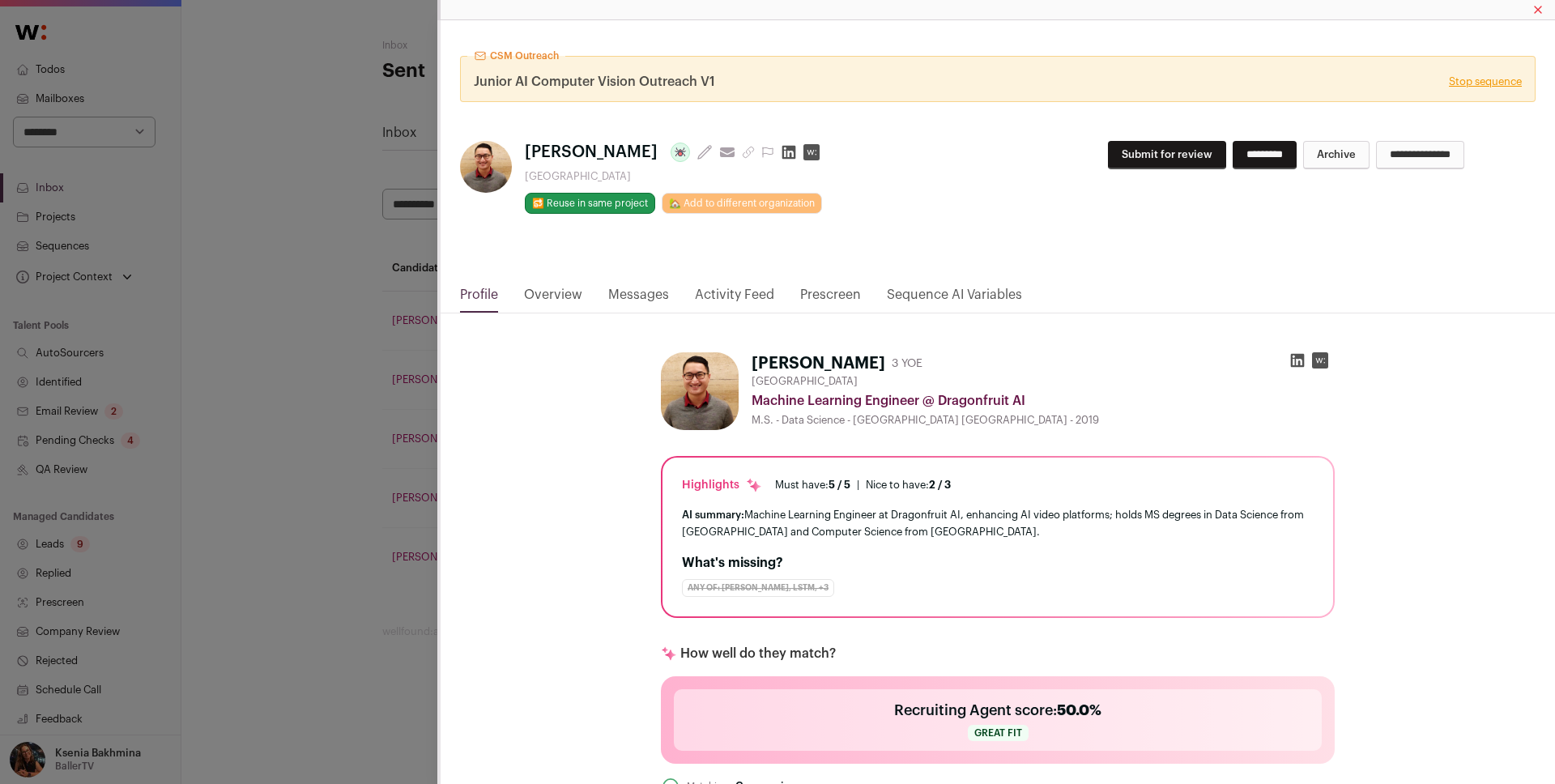
click at [636, 305] on link "Messages" at bounding box center [639, 299] width 61 height 27
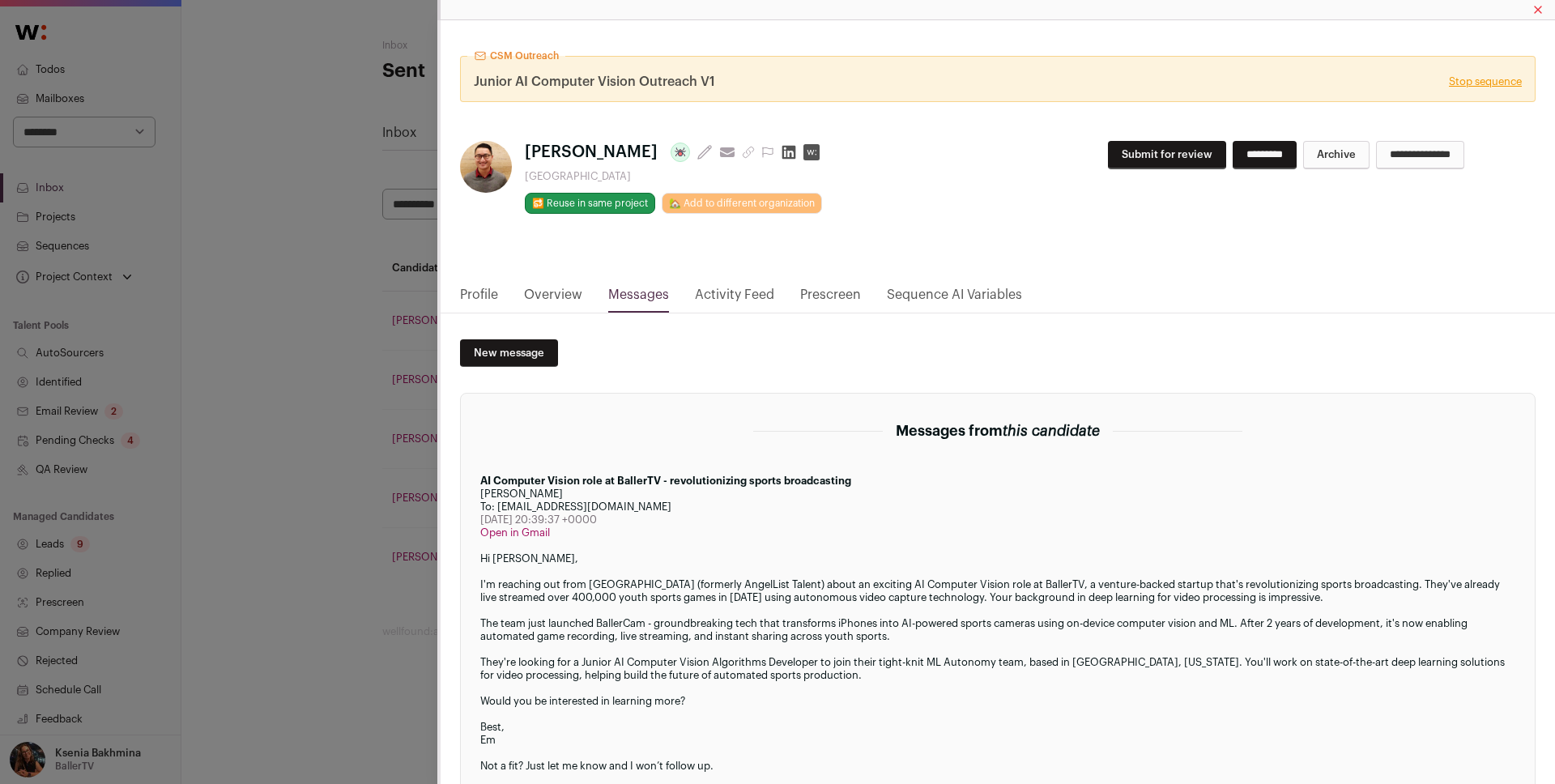
click at [346, 546] on div "CSM Outreach Junior AI Computer Vision Outreach V1 Stop sequence [PERSON_NAME] …" at bounding box center [778, 392] width 1555 height 784
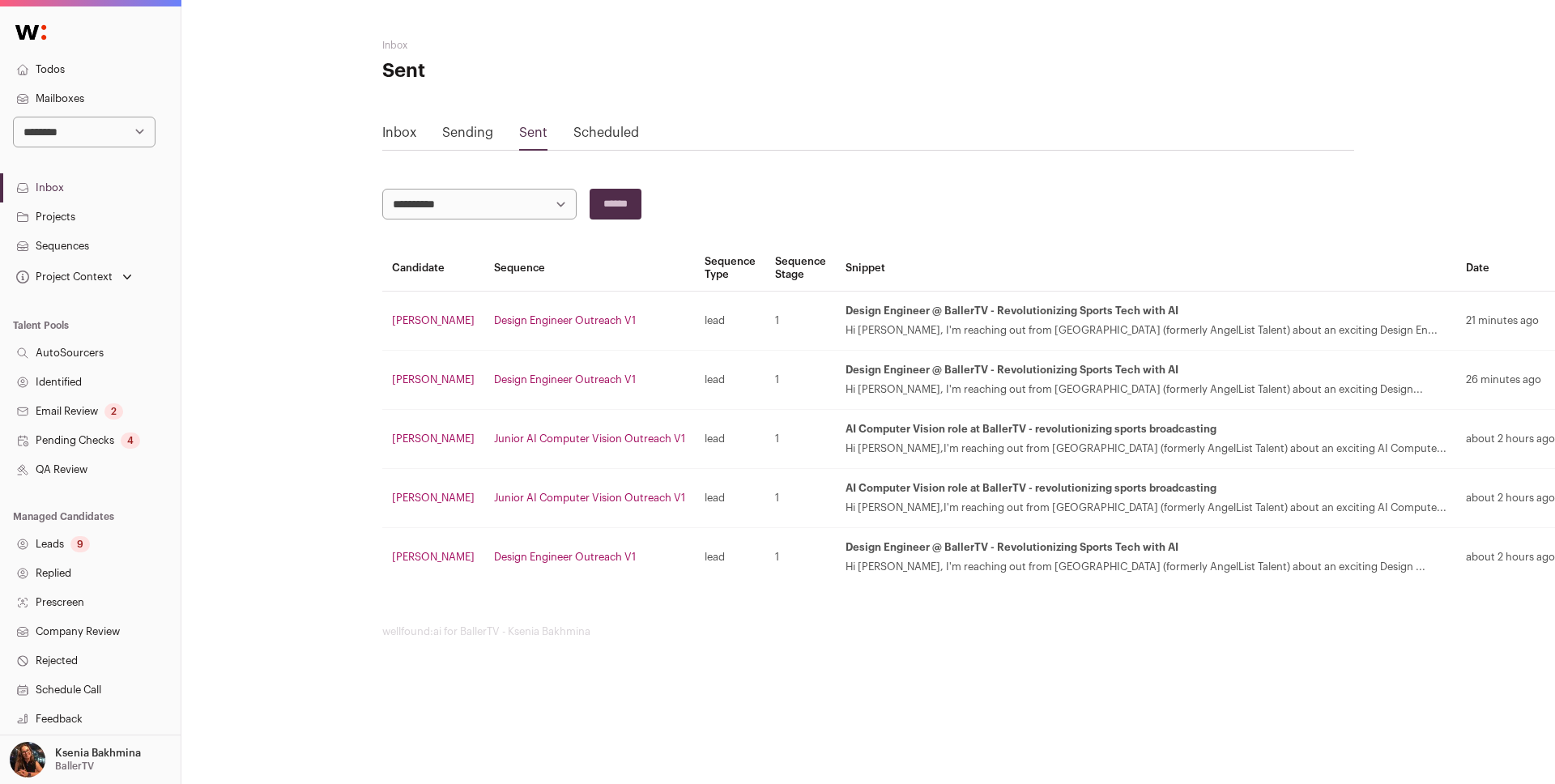
click at [424, 552] on link "[PERSON_NAME]" at bounding box center [433, 557] width 82 height 10
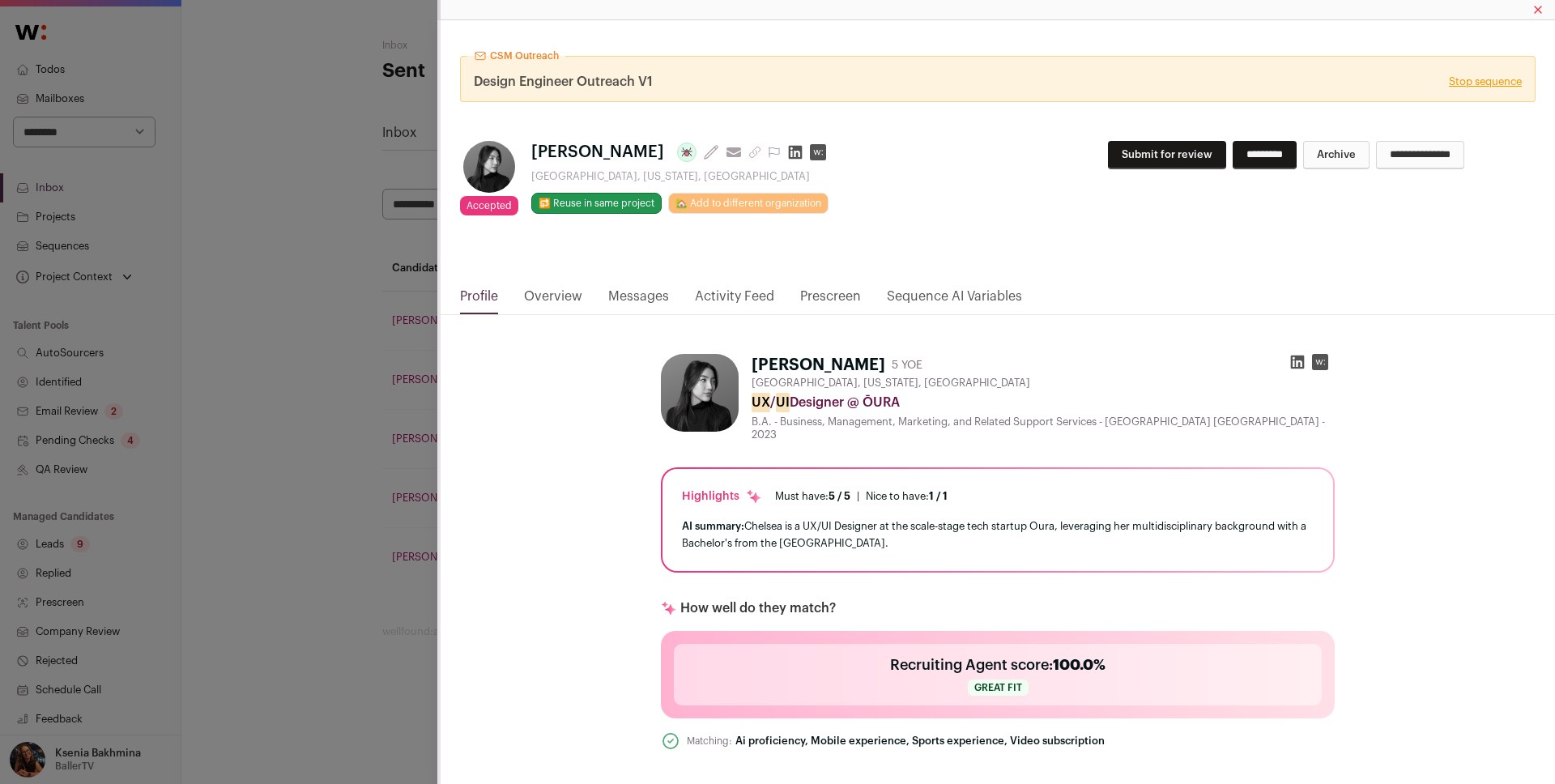
click at [655, 294] on link "Messages" at bounding box center [639, 300] width 61 height 27
